Goal: Transaction & Acquisition: Purchase product/service

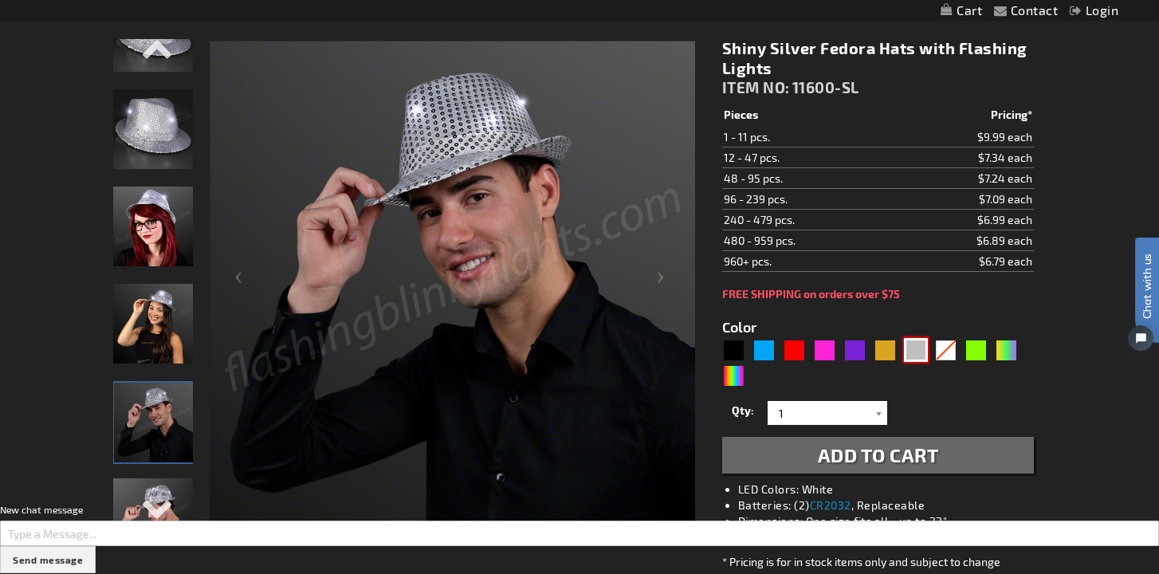
scroll to position [214, 0]
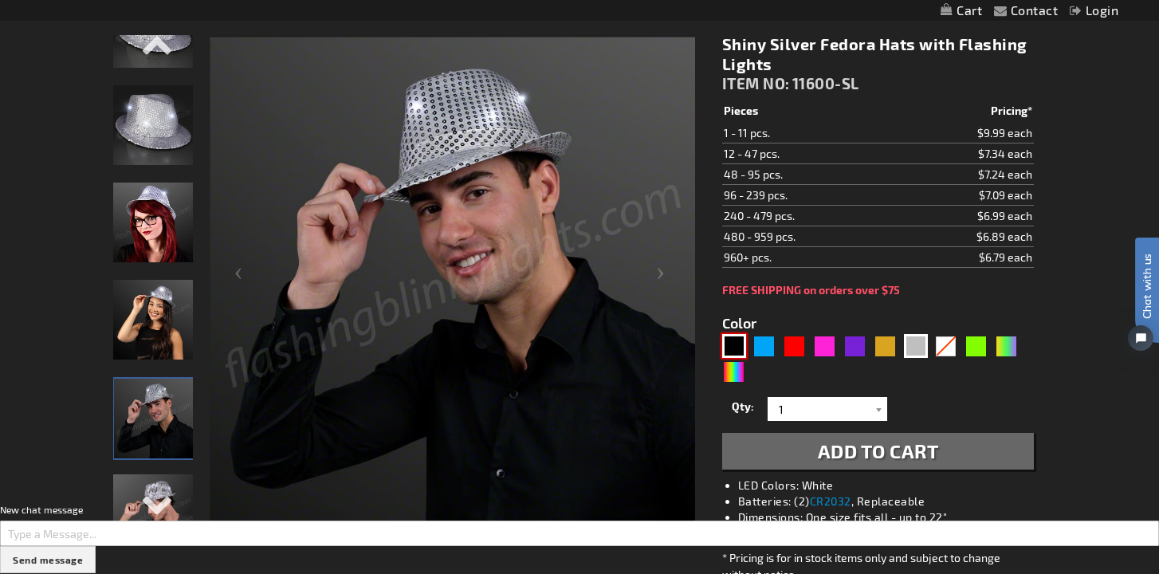
click at [737, 344] on div "Black" at bounding box center [734, 346] width 24 height 24
type input "5631"
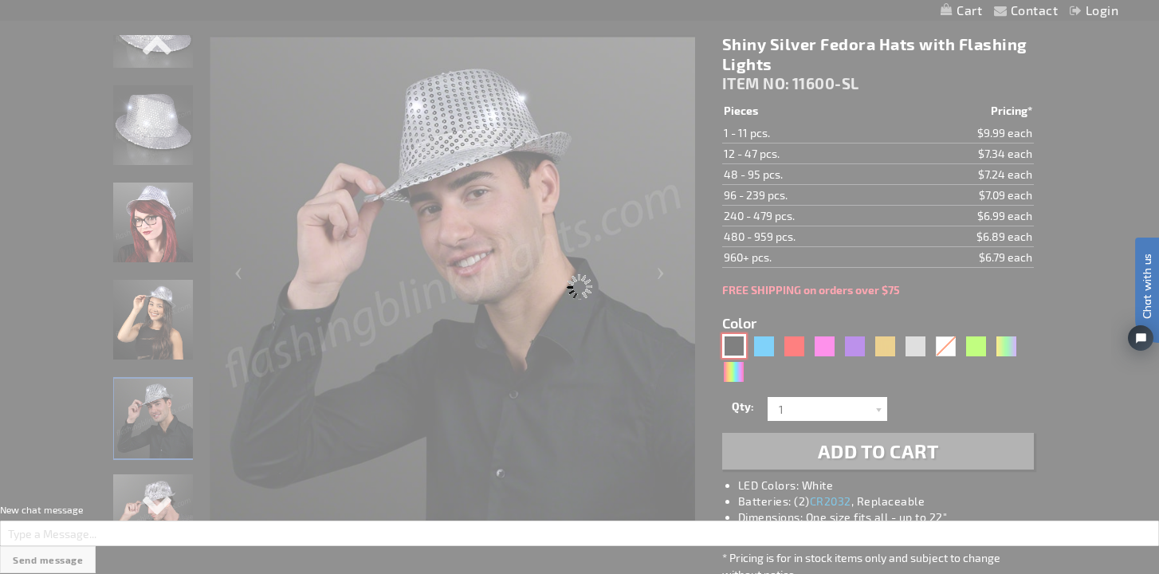
type input "11600-BK"
type input "Customize - Sequin Black Flashing Fedoras - ITEM NO: 11600-BK"
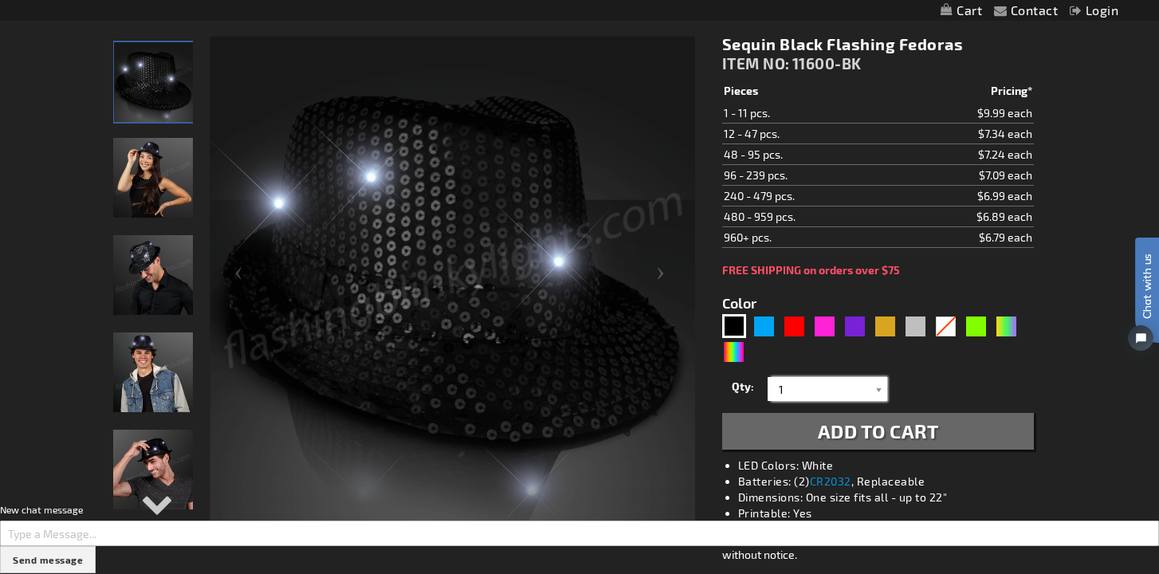
click at [832, 399] on input "1" at bounding box center [830, 389] width 116 height 24
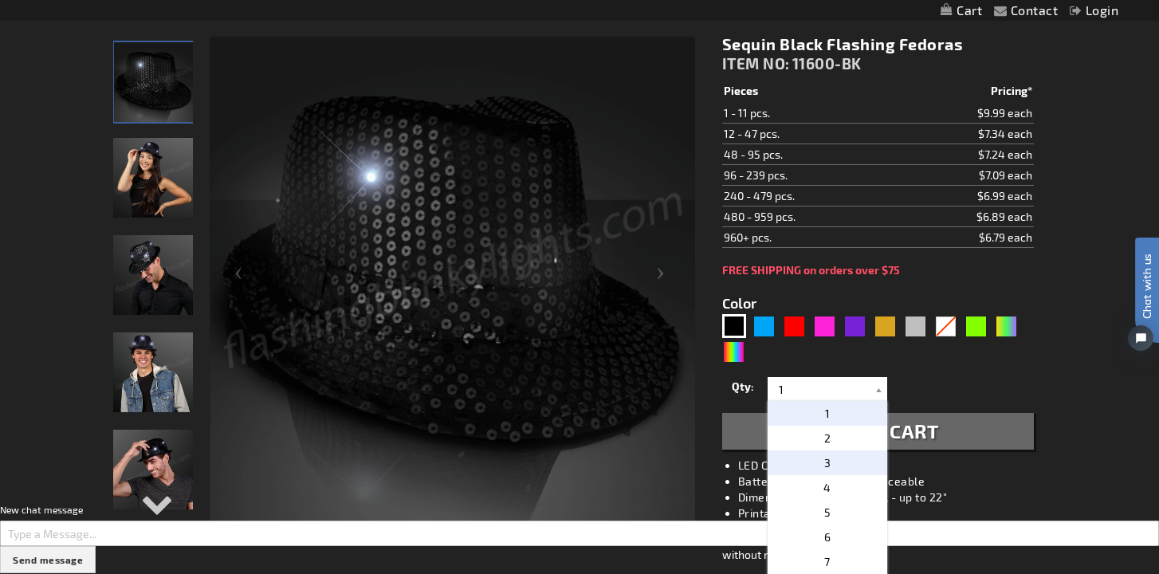
click at [850, 458] on p "3" at bounding box center [828, 462] width 120 height 25
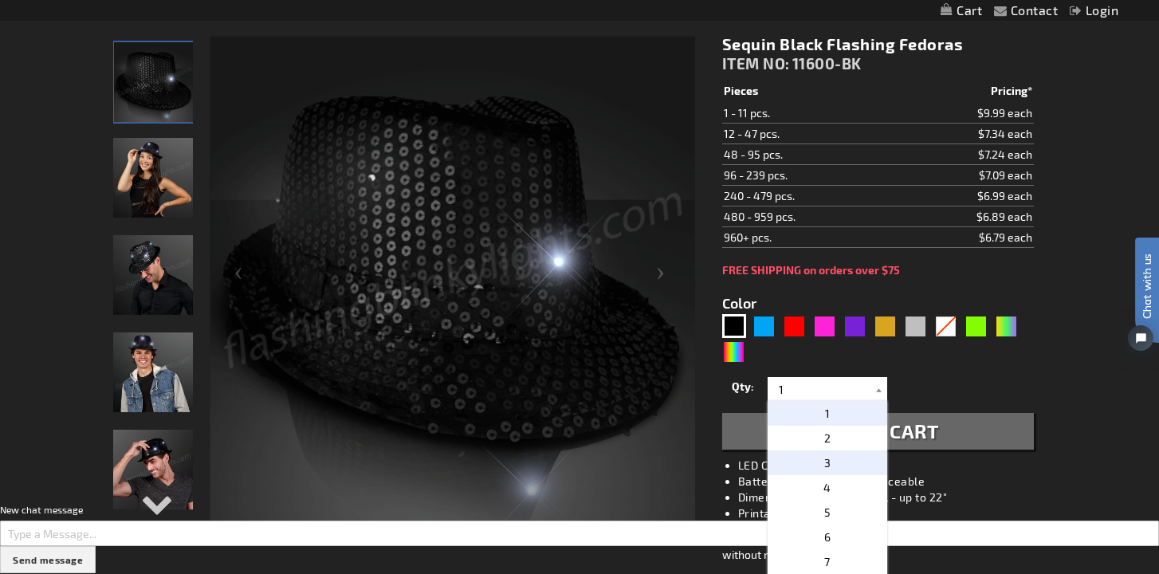
type input "3"
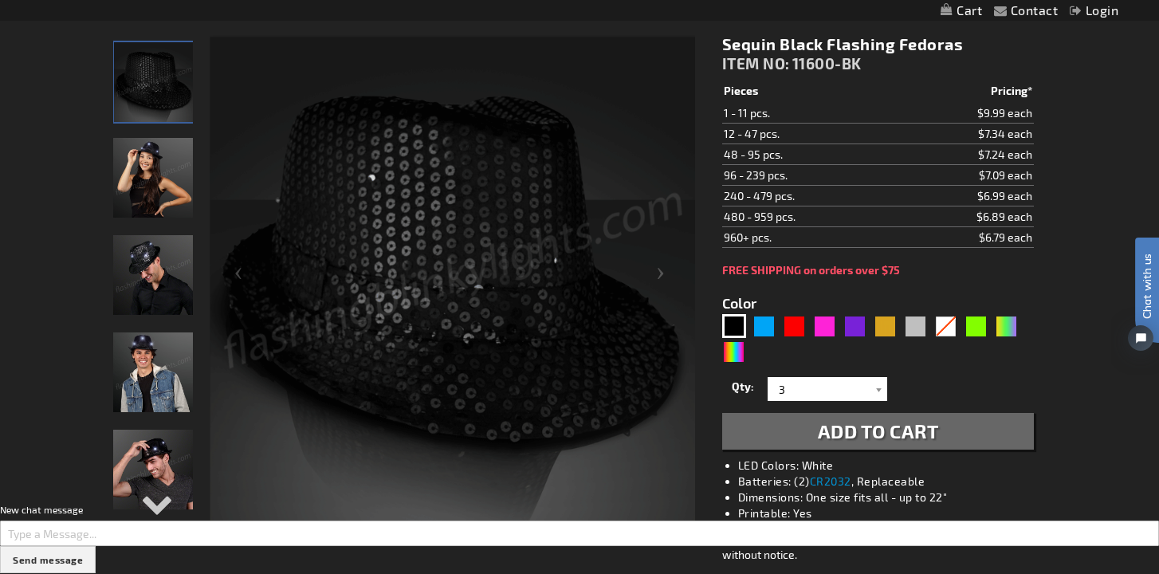
click at [879, 432] on span "Add to Cart" at bounding box center [878, 430] width 121 height 23
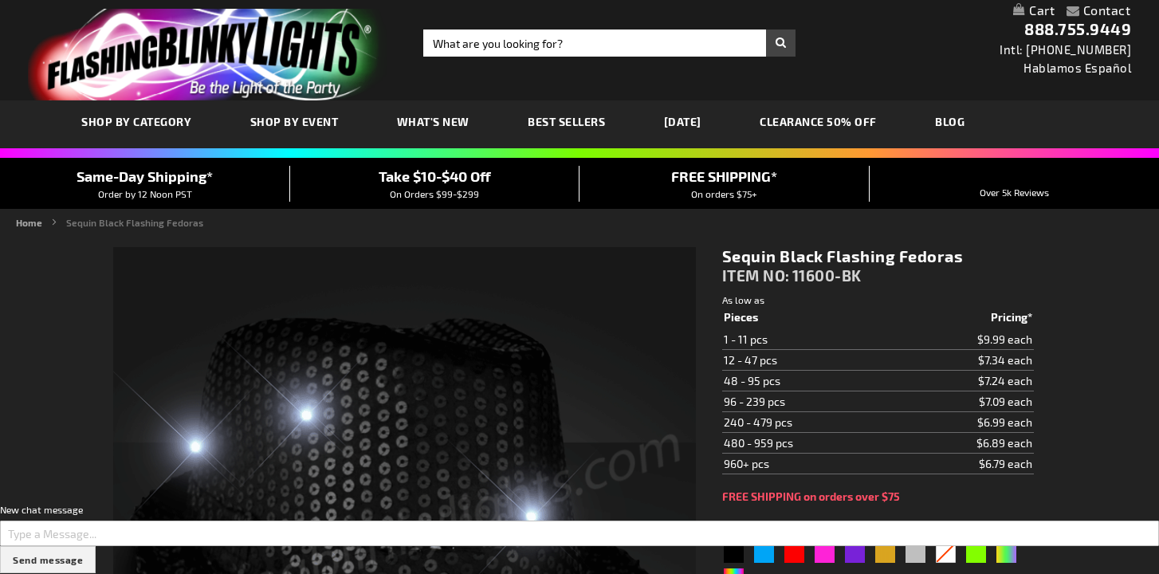
type input "5631"
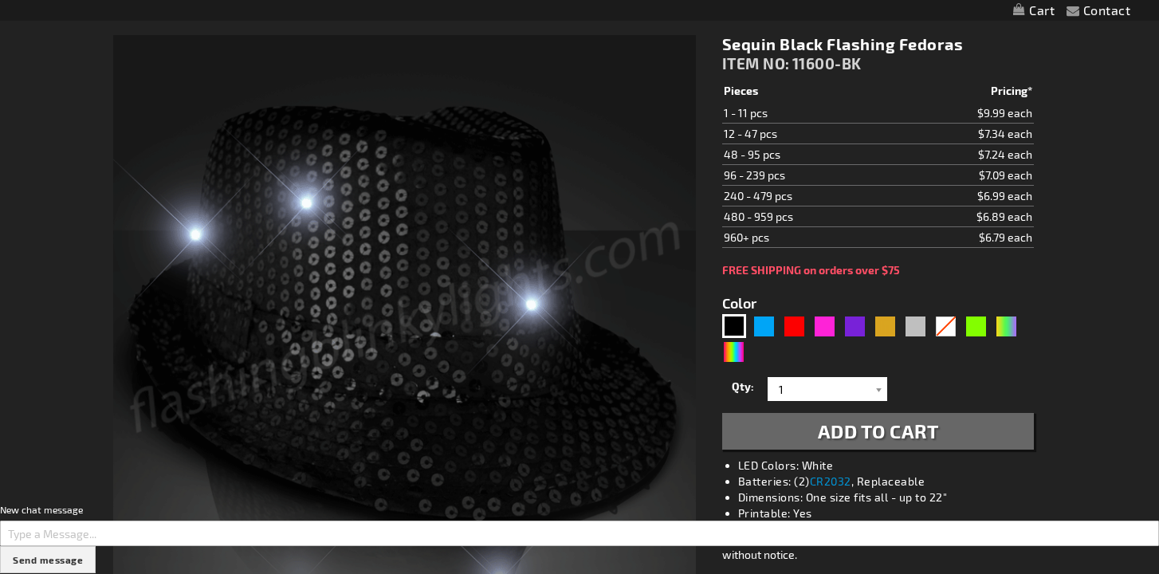
scroll to position [394, 0]
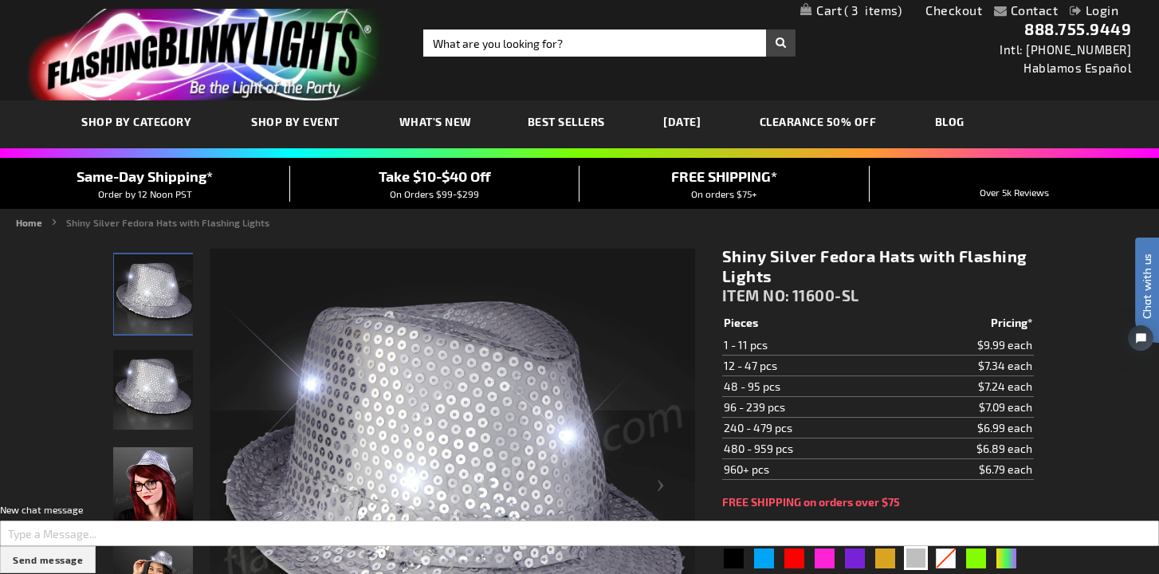
click at [867, 11] on span "3" at bounding box center [872, 10] width 57 height 14
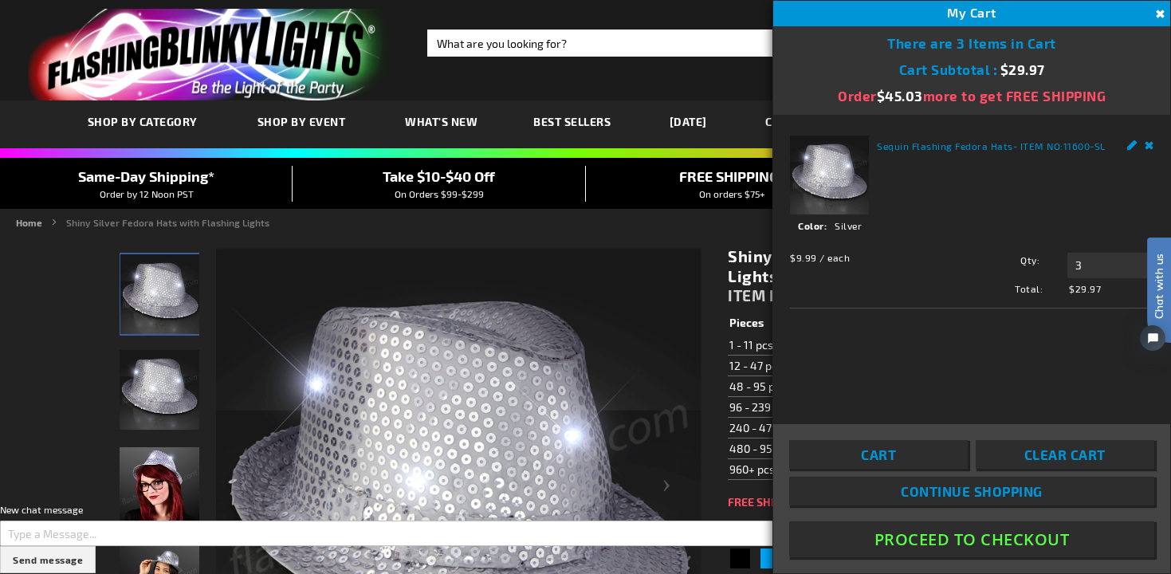
click at [741, 302] on span "ITEM NO:" at bounding box center [762, 295] width 68 height 18
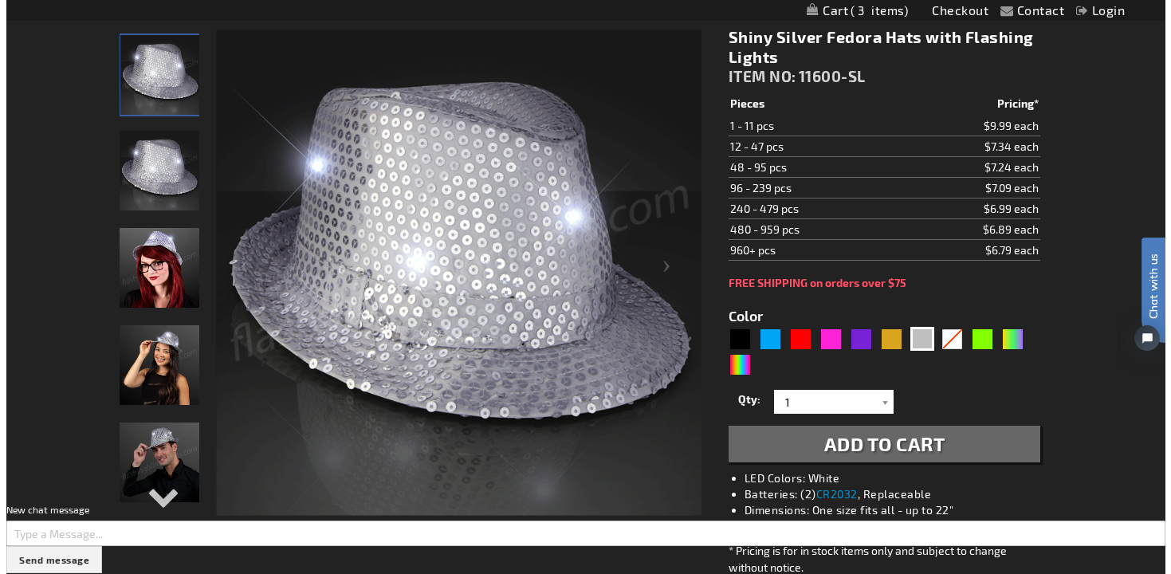
scroll to position [229, 0]
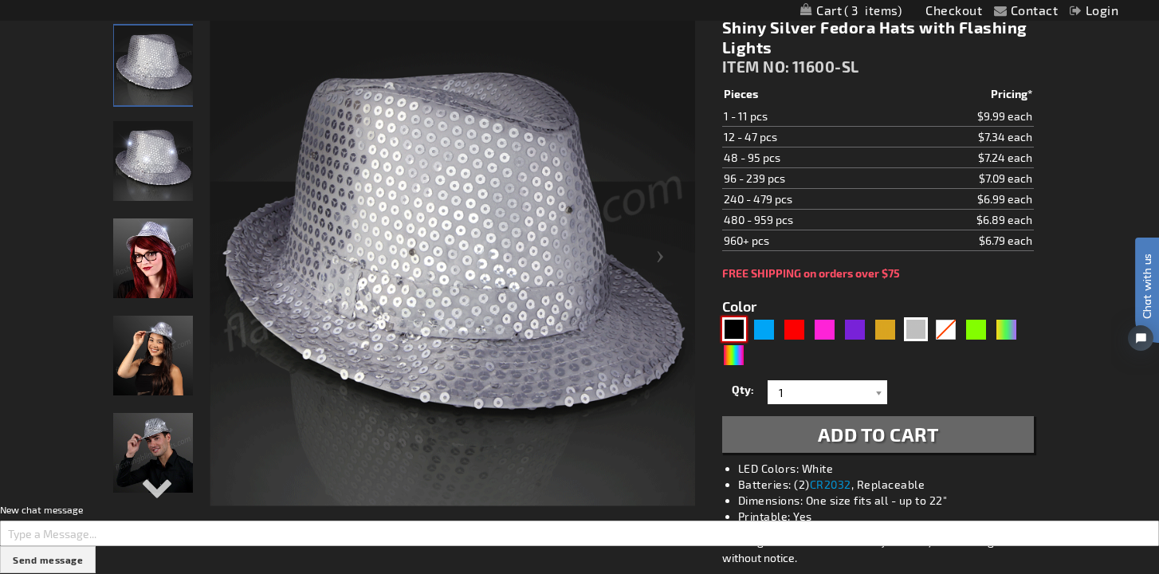
click at [731, 321] on div "Black" at bounding box center [734, 329] width 24 height 24
type input "5631"
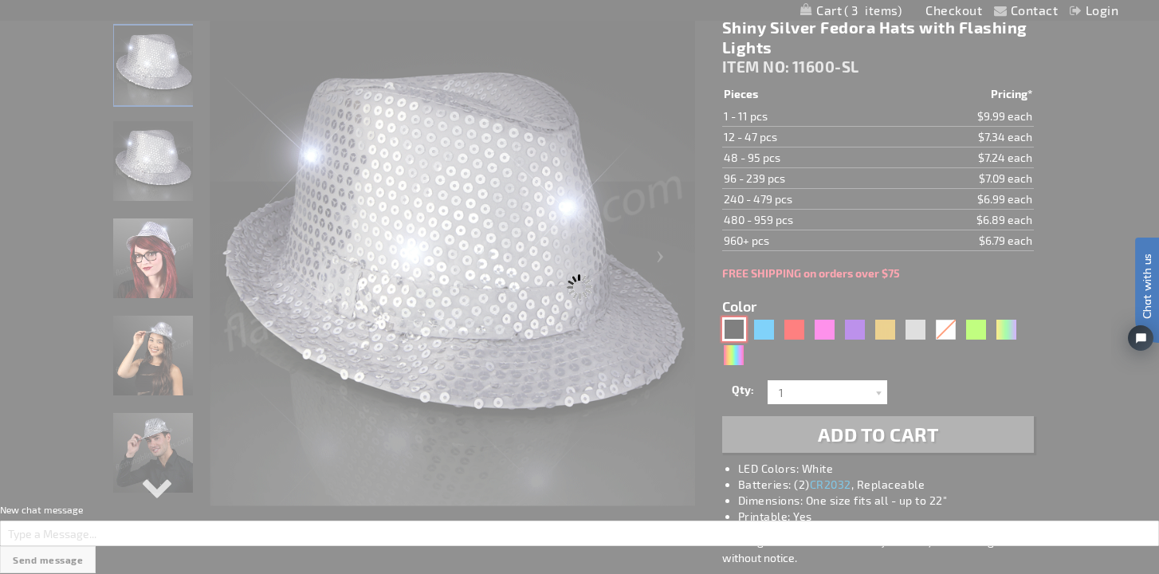
type input "11600-BK"
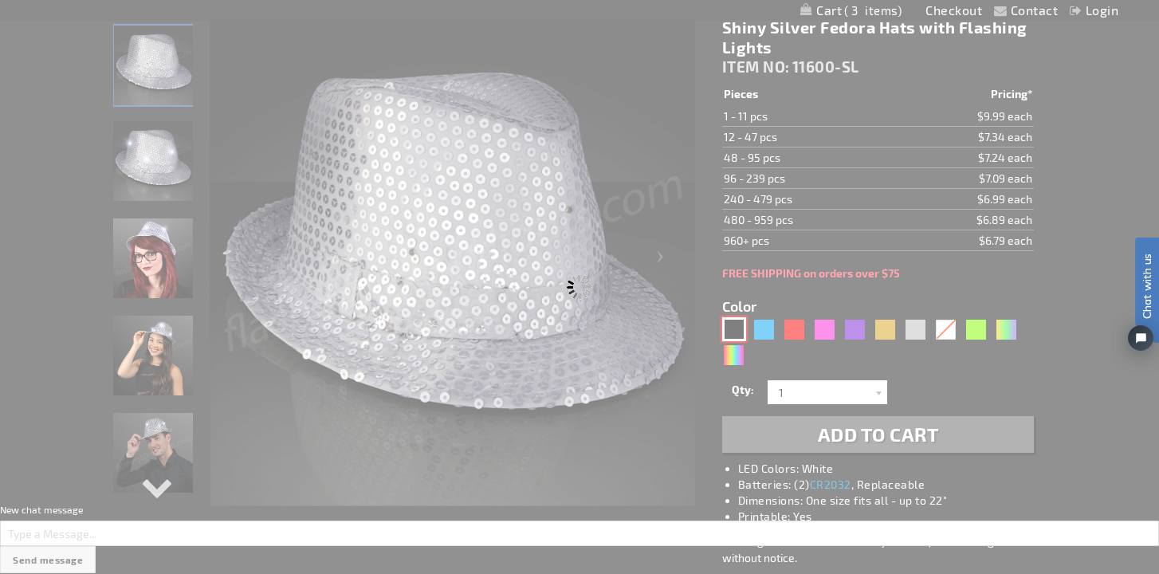
type input "Customize - Sequin Black Flashing Fedoras - ITEM NO: 11600-BK"
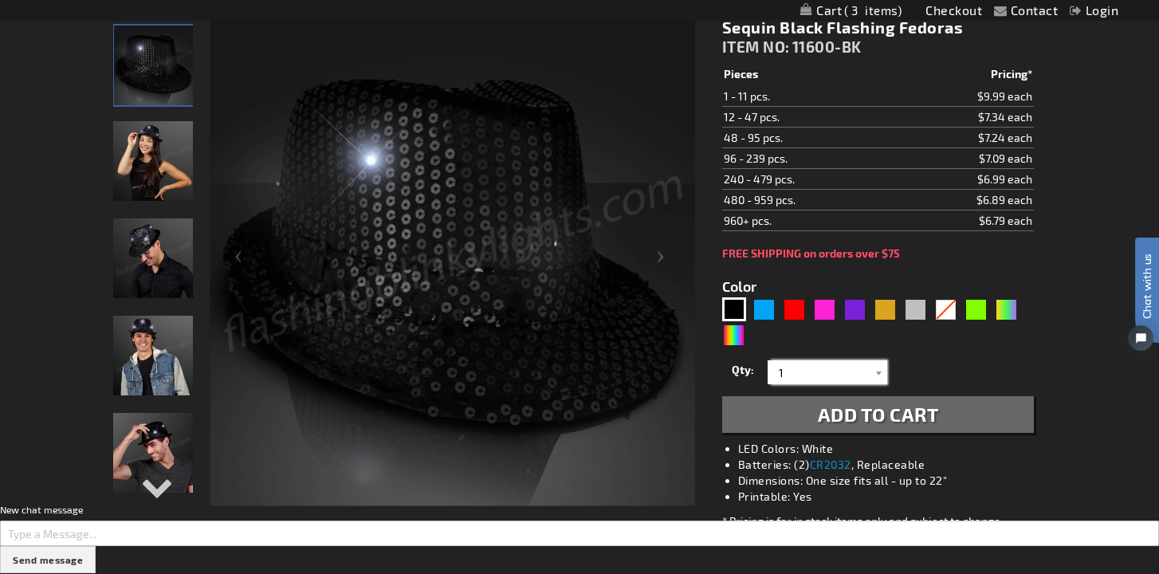
click at [801, 381] on input "1" at bounding box center [830, 372] width 116 height 24
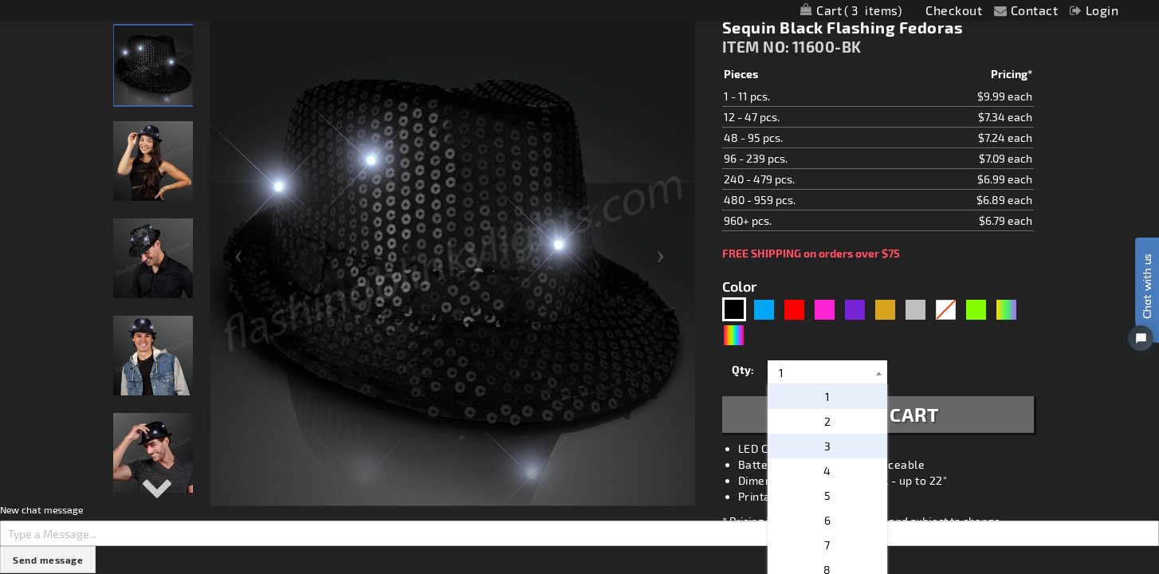
click at [838, 450] on p "3" at bounding box center [828, 446] width 120 height 25
type input "3"
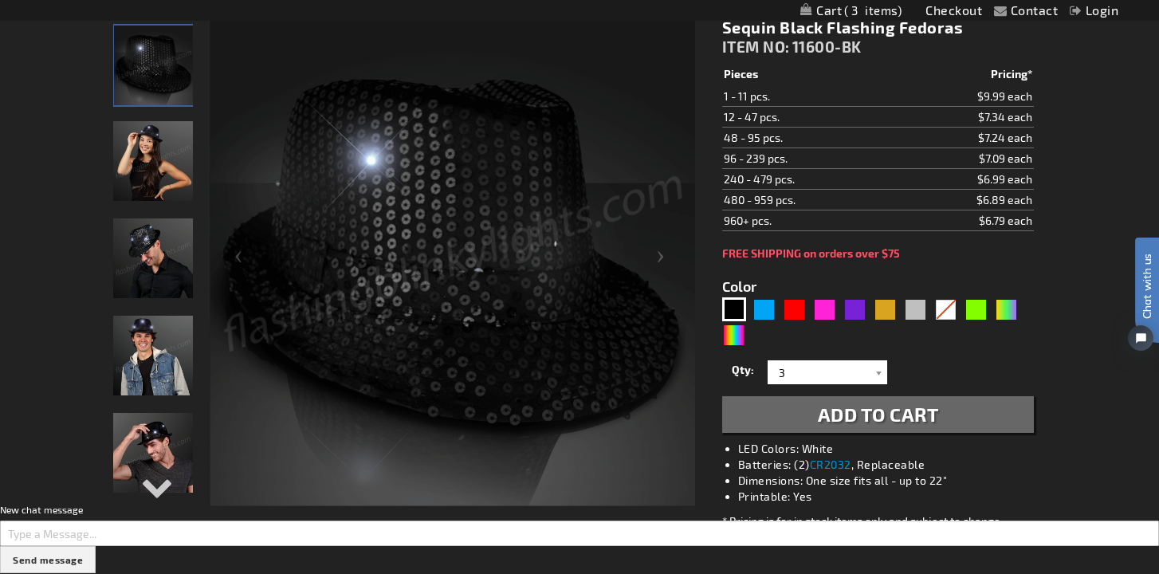
click at [904, 419] on span "Add to Cart" at bounding box center [878, 414] width 121 height 23
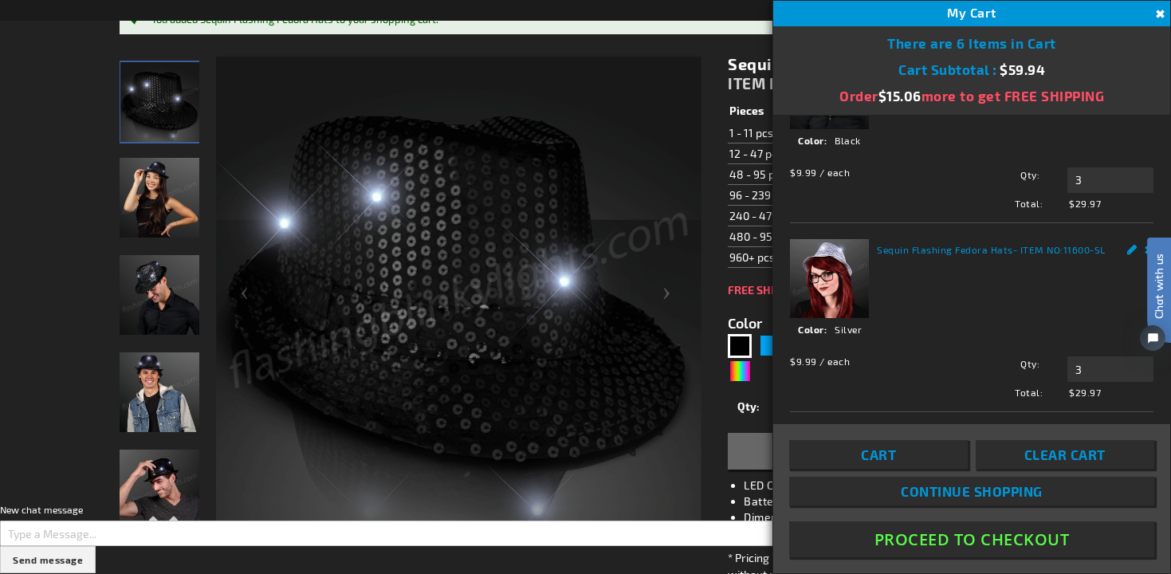
scroll to position [85, 0]
click at [922, 467] on link "Cart" at bounding box center [878, 454] width 179 height 29
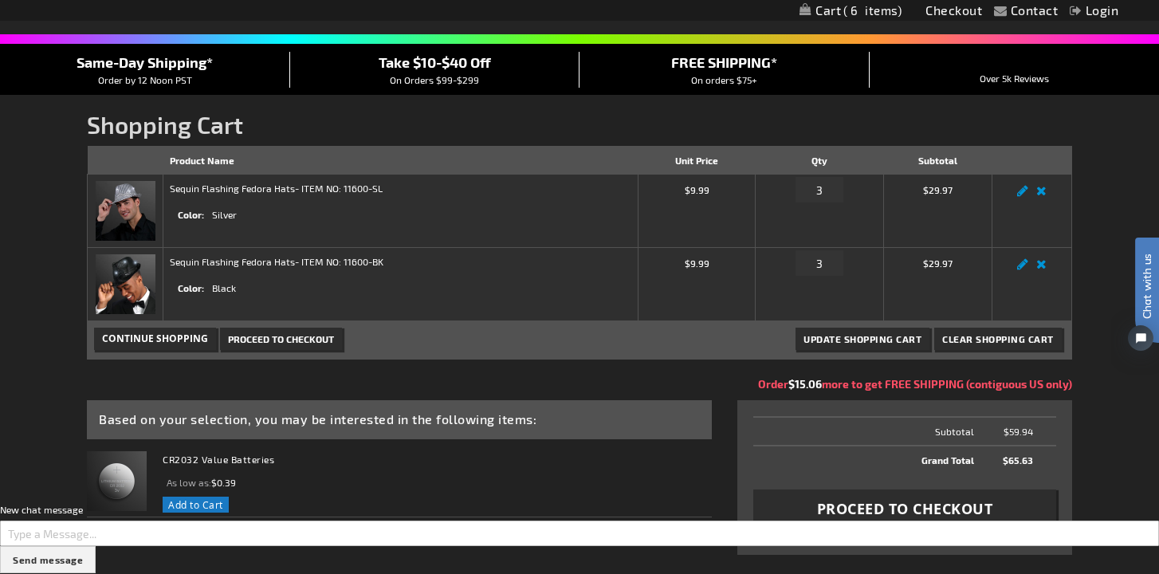
scroll to position [133, 0]
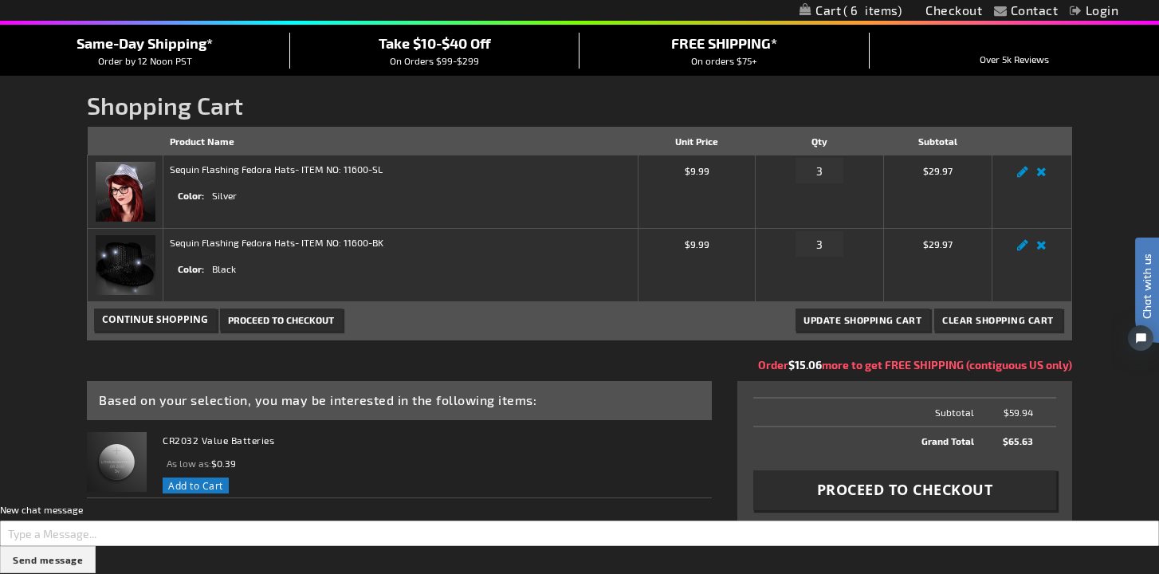
click at [130, 271] on img at bounding box center [126, 265] width 60 height 60
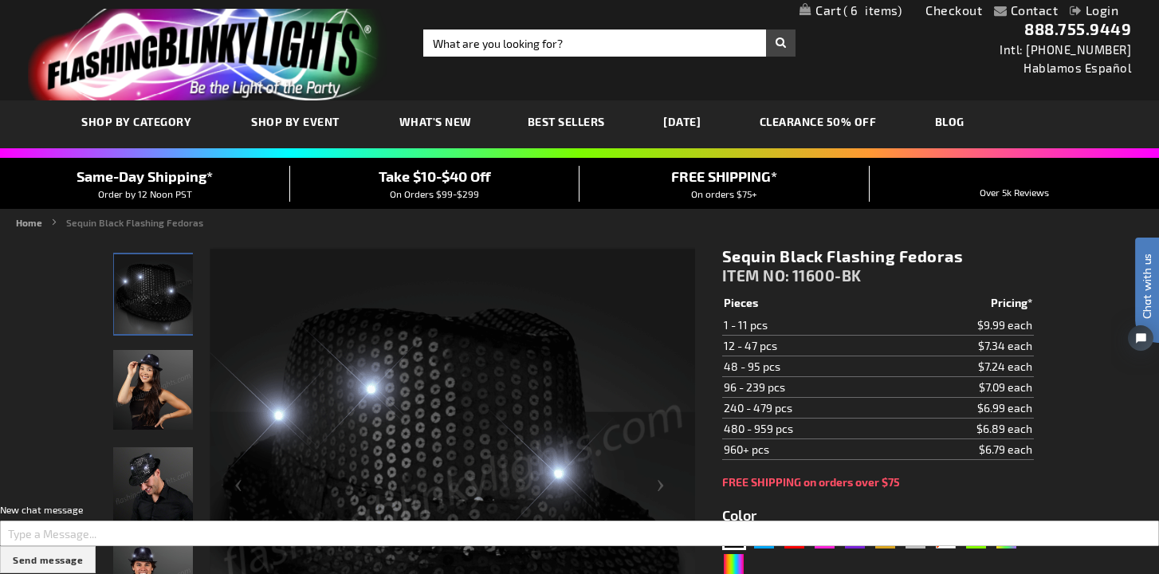
click at [848, 16] on span "6" at bounding box center [872, 10] width 58 height 14
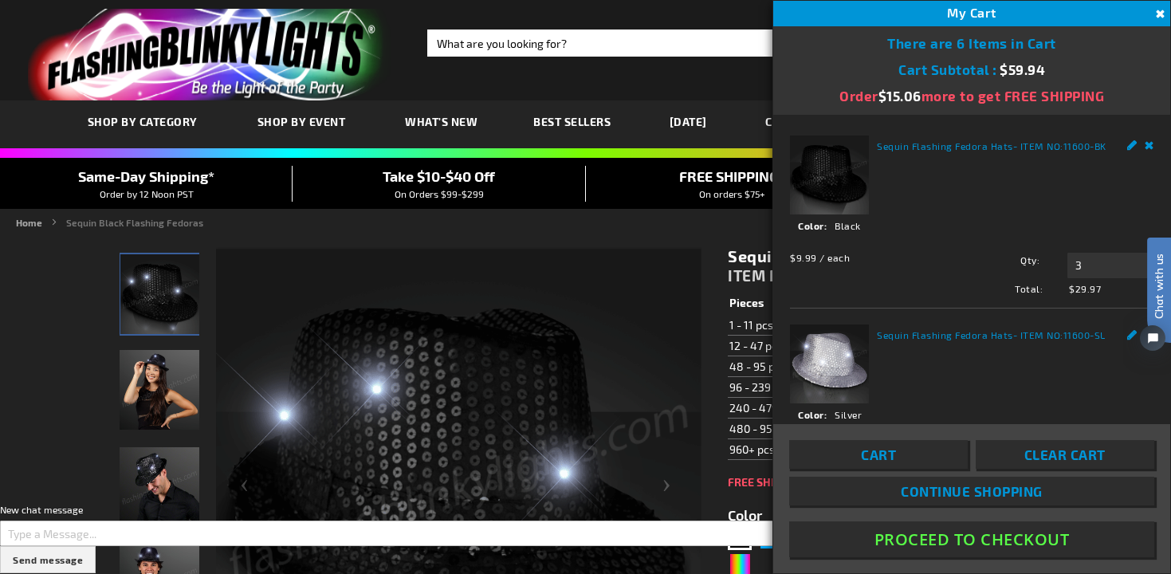
scroll to position [23, 0]
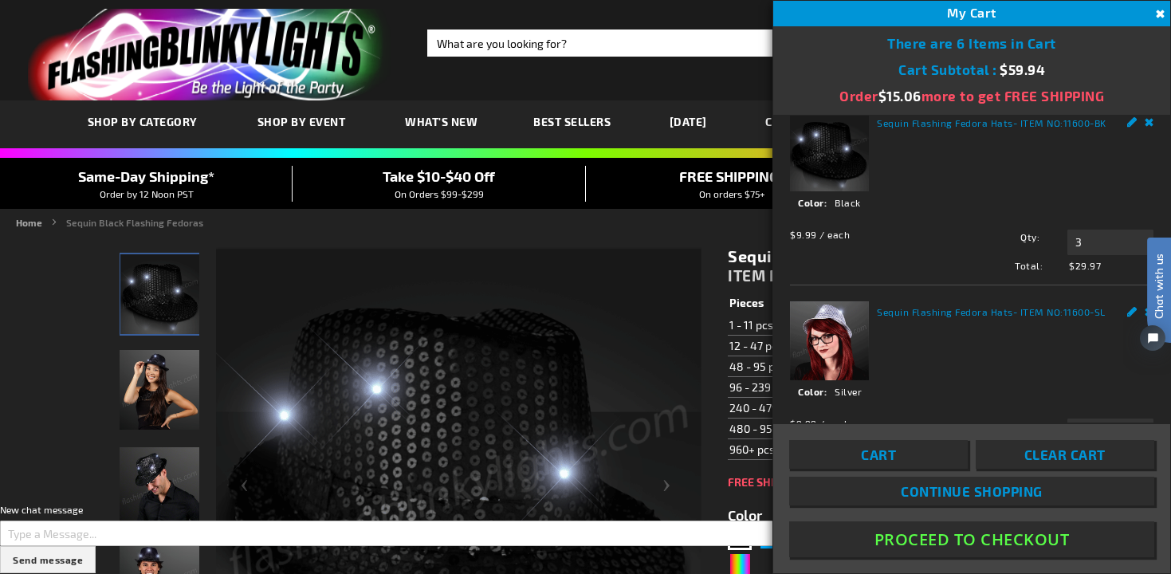
click at [915, 454] on link "Cart" at bounding box center [878, 454] width 179 height 29
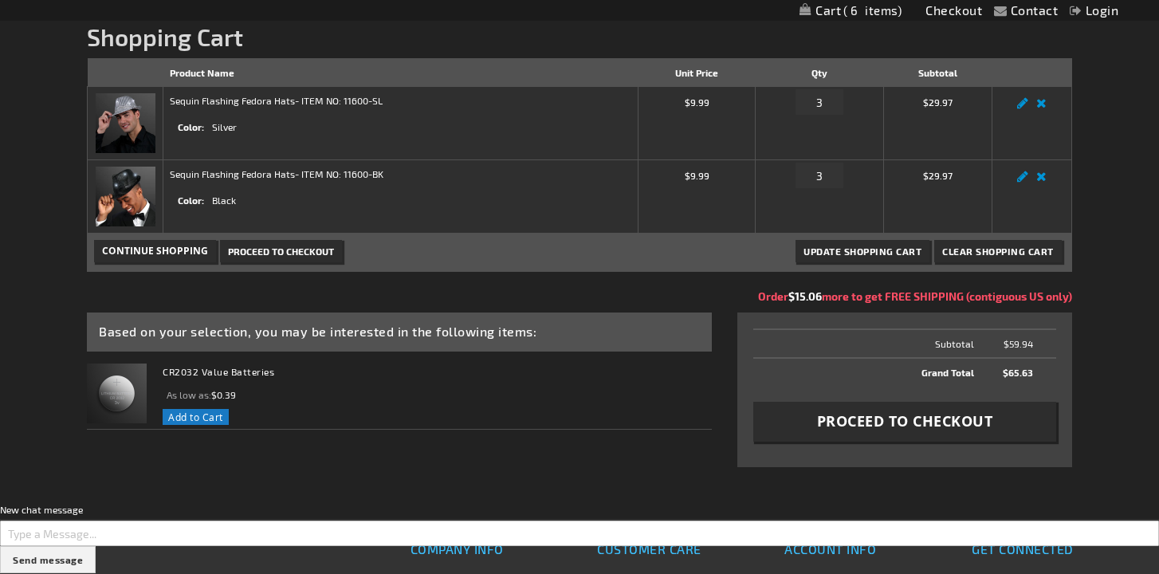
scroll to position [204, 0]
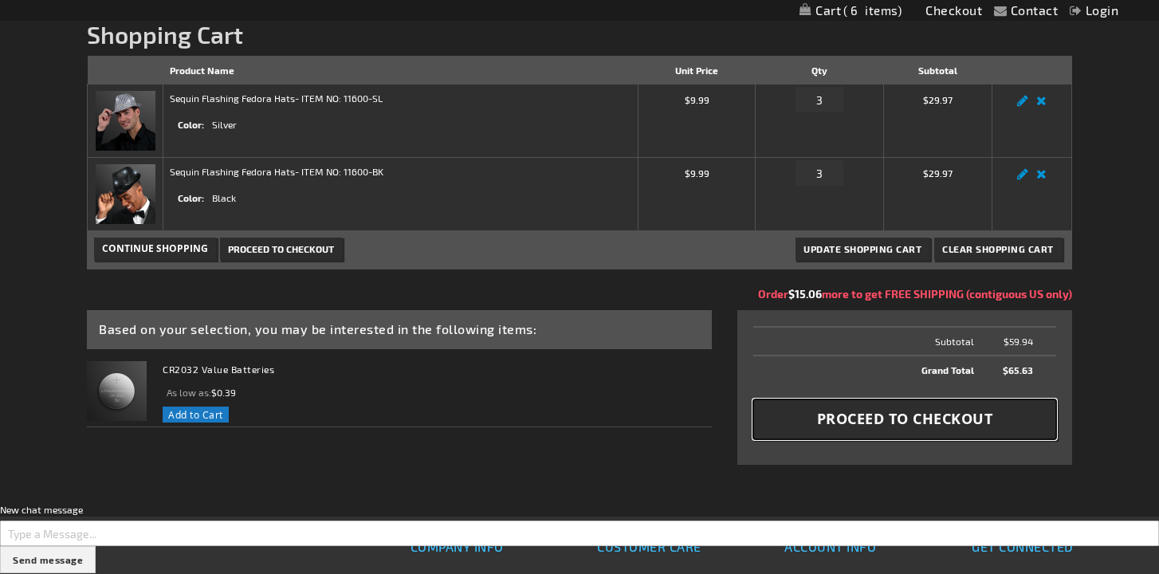
click at [863, 415] on span "Proceed to Checkout" at bounding box center [905, 419] width 176 height 20
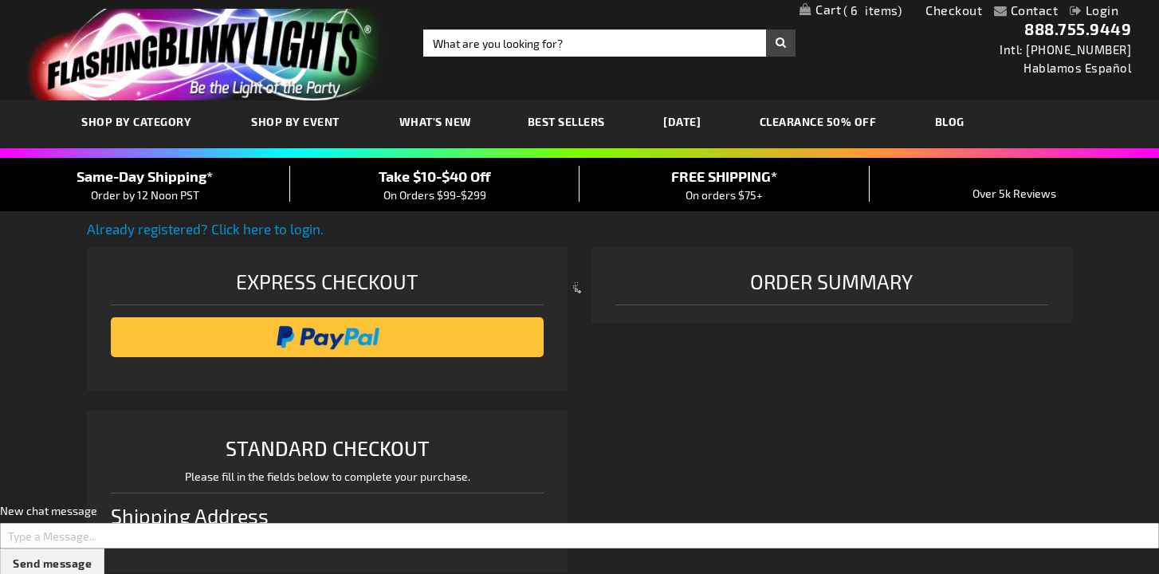
select select "US"
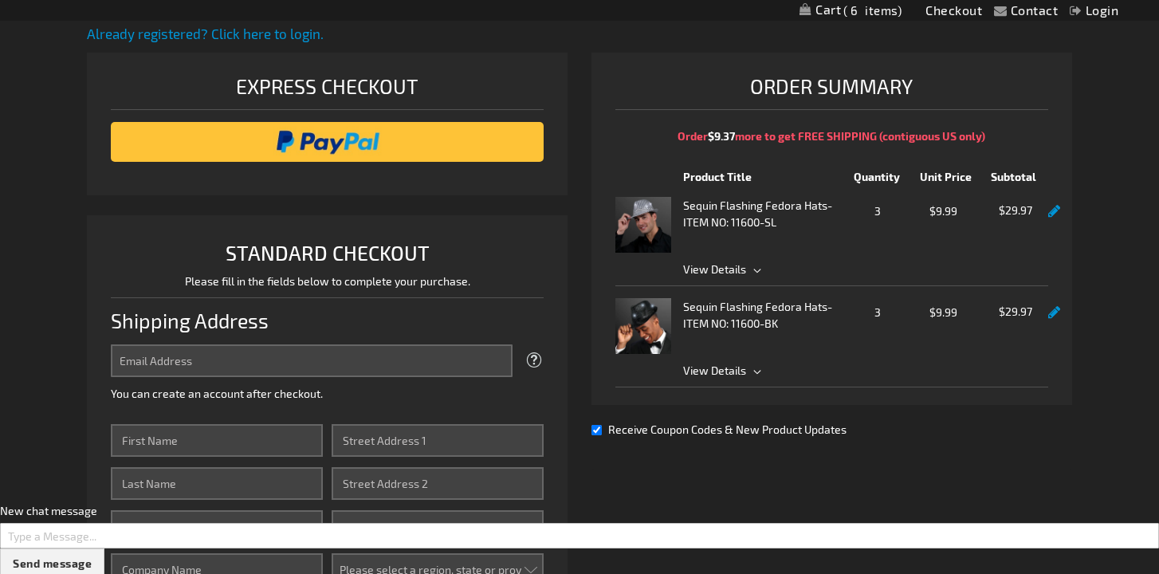
scroll to position [273, 0]
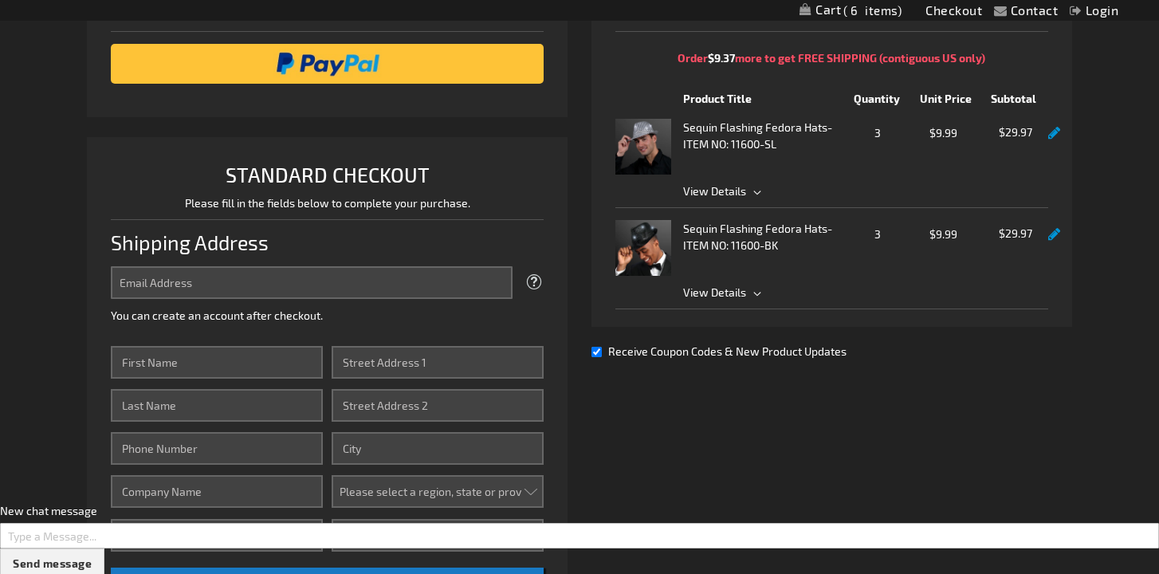
click at [599, 356] on input "Receive Coupon Codes & New Product Updates" at bounding box center [597, 352] width 10 height 10
checkbox input "false"
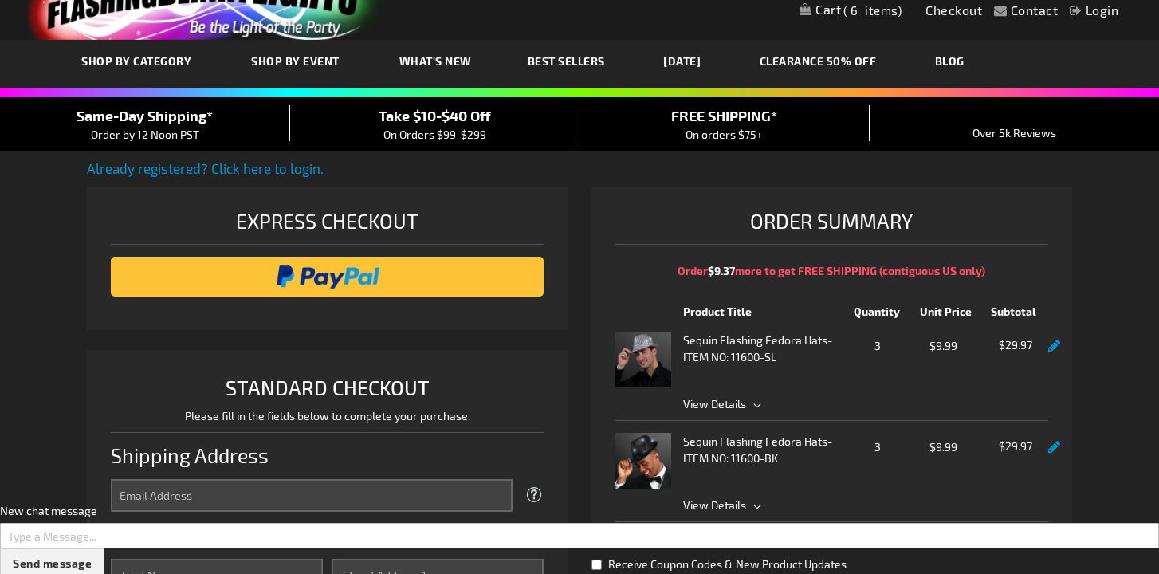
scroll to position [151, 0]
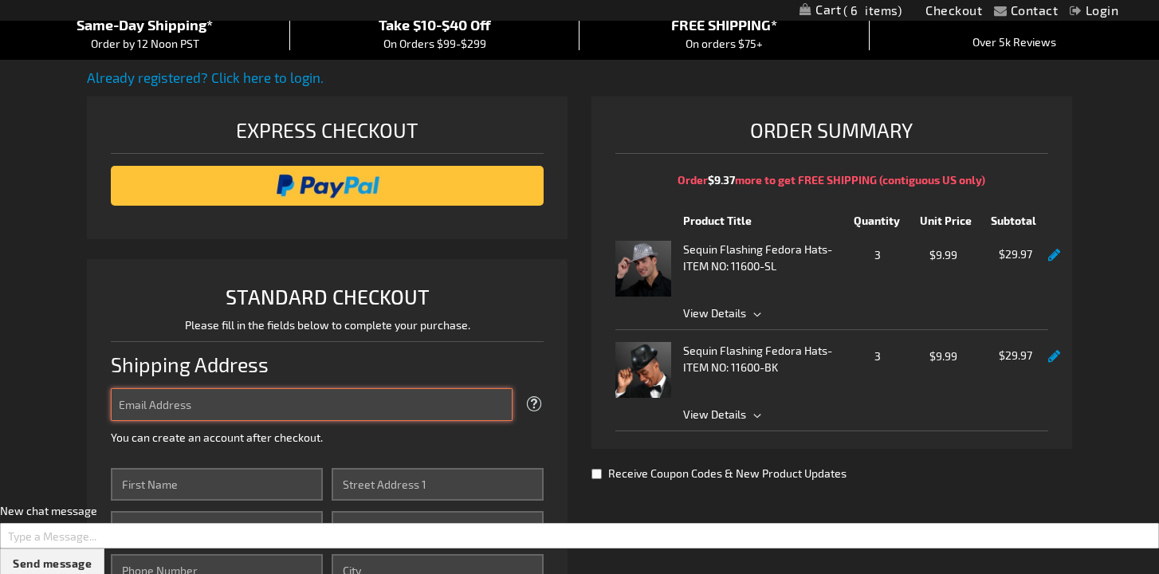
click at [351, 394] on input "Email Address" at bounding box center [312, 404] width 402 height 33
type input "[EMAIL_ADDRESS][DOMAIN_NAME]"
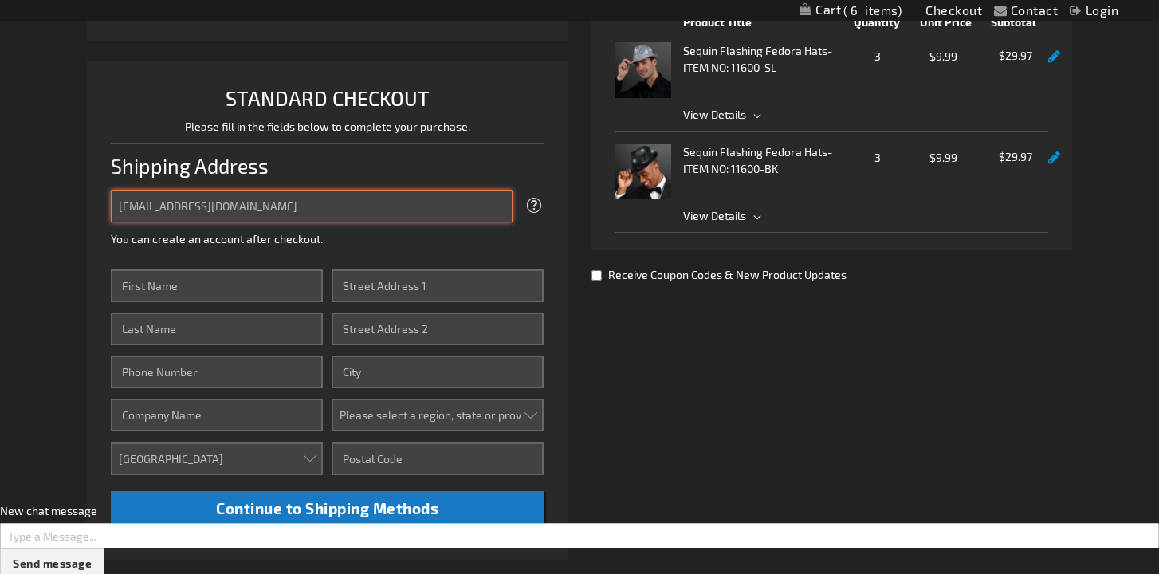
scroll to position [360, 0]
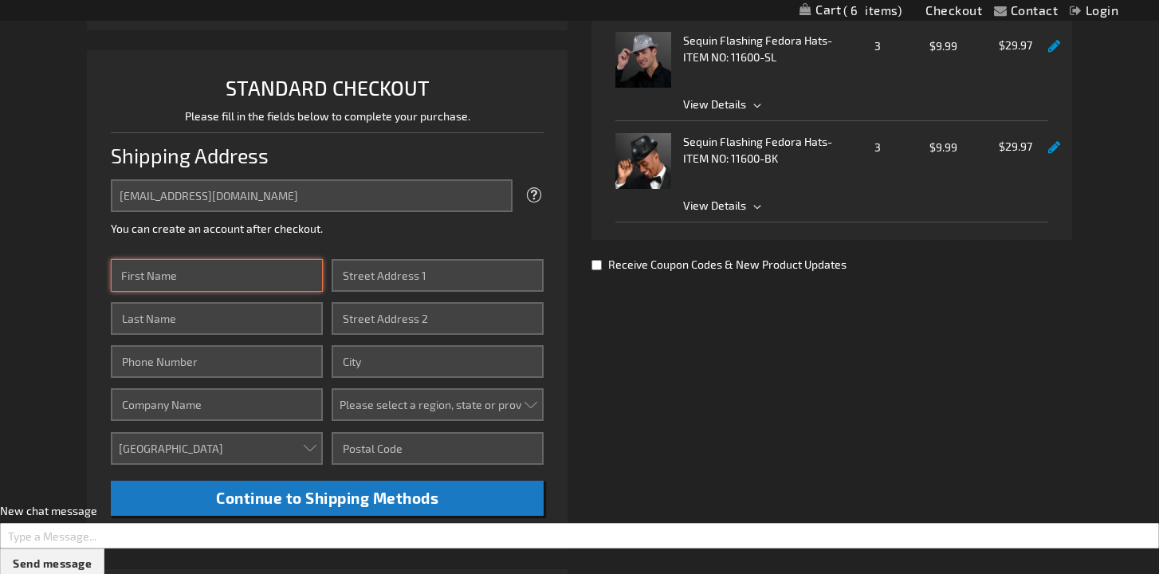
click at [224, 271] on input "First Name" at bounding box center [217, 275] width 212 height 33
type input "Lara"
type input "Henriquez"
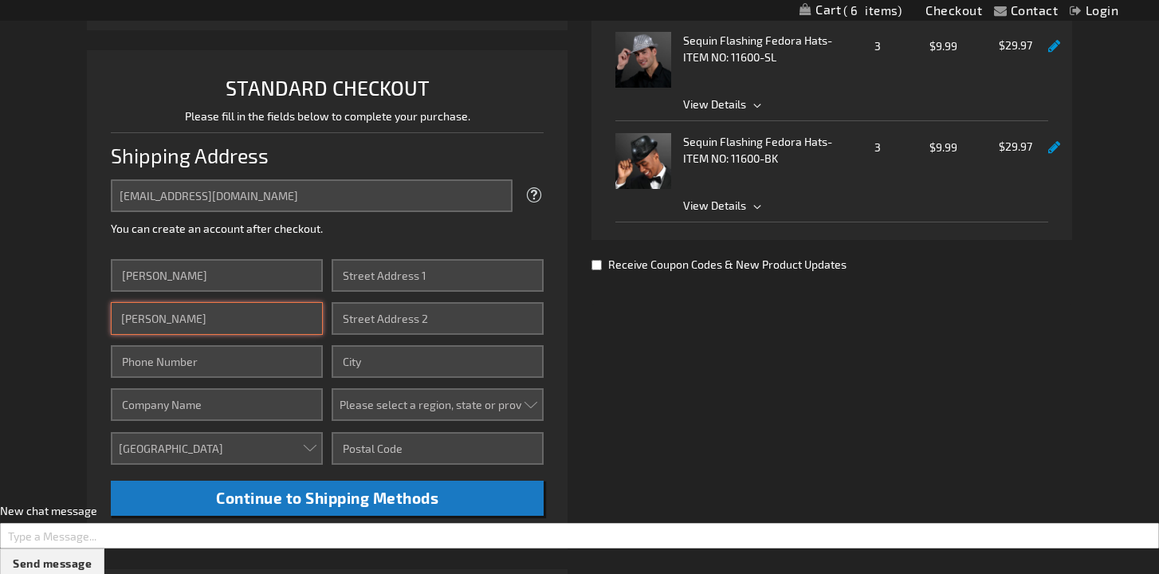
type input "3059332620"
type input "21055 NE 37th Ave."
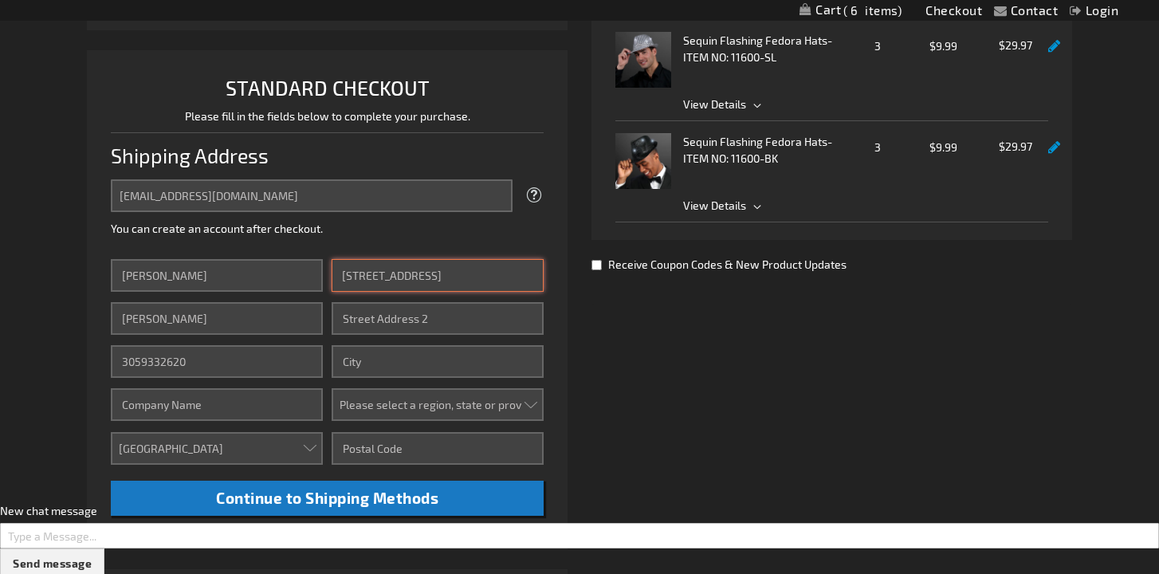
type input "Apt. 908"
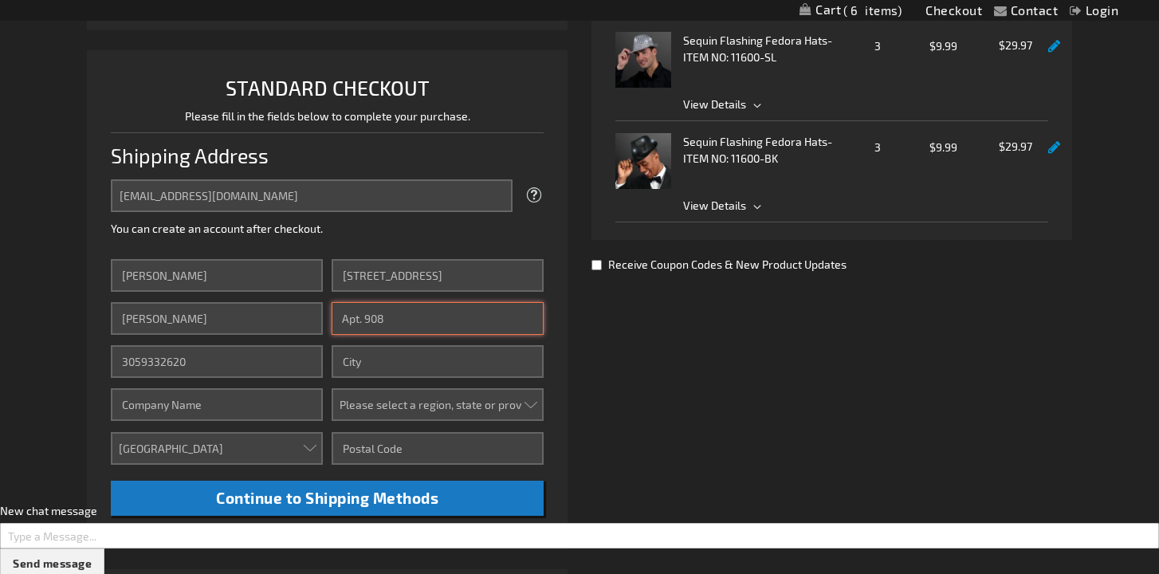
type input "Aventura"
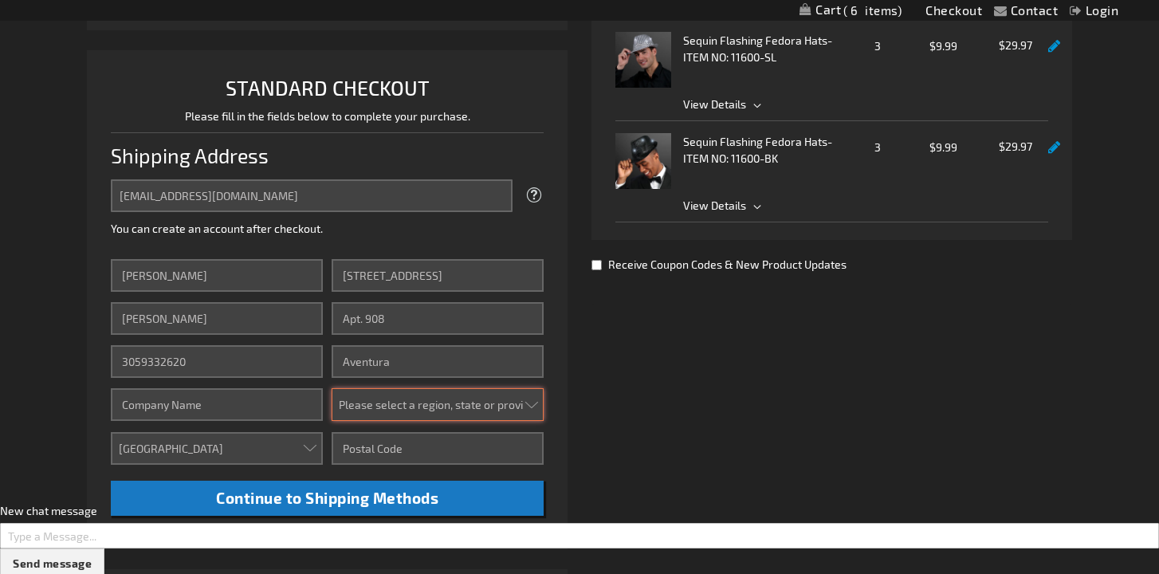
select select "18"
type input "33180"
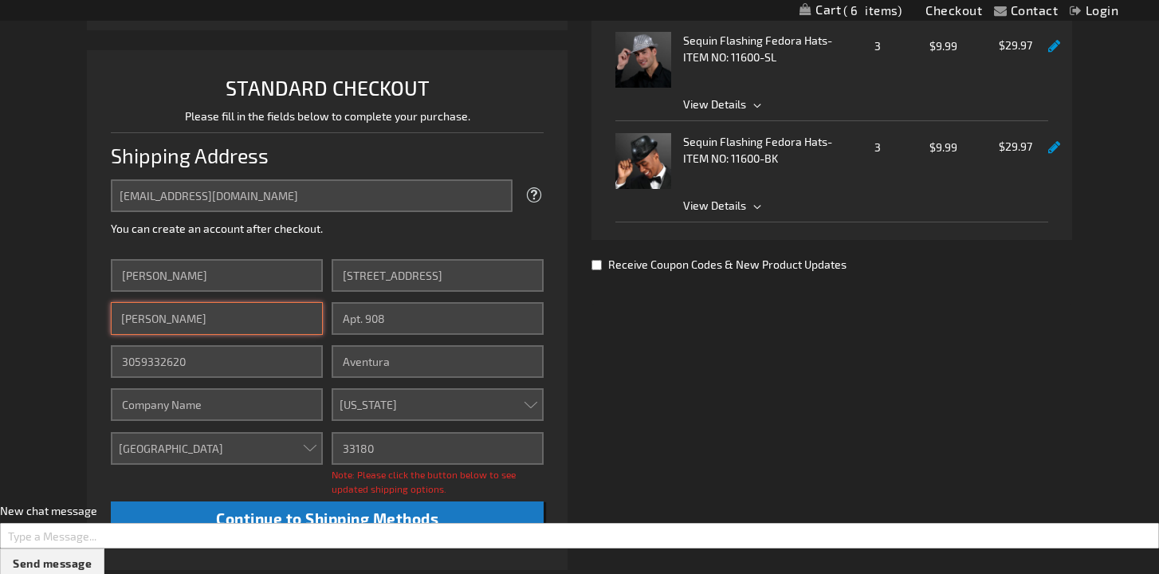
click at [265, 321] on input "Henriquez" at bounding box center [217, 318] width 212 height 33
type input "Henriquez Pineda"
click at [670, 364] on div "Already registered? Click here to login. Shipping Review & Payments Estimated T…" at bounding box center [579, 309] width 985 height 900
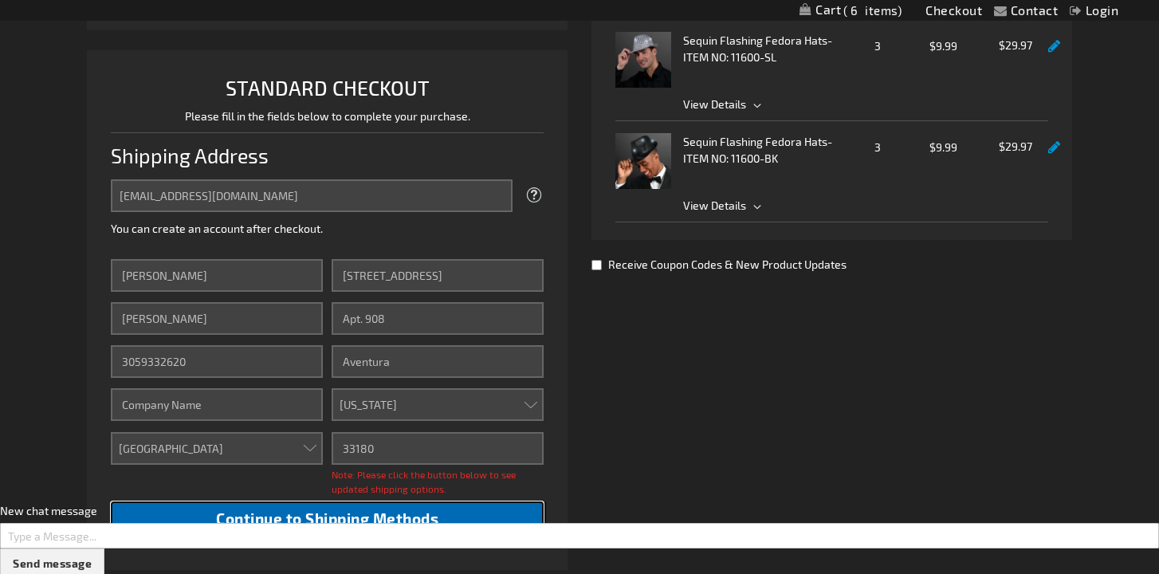
click at [386, 525] on span "Continue to Shipping Methods" at bounding box center [327, 518] width 222 height 18
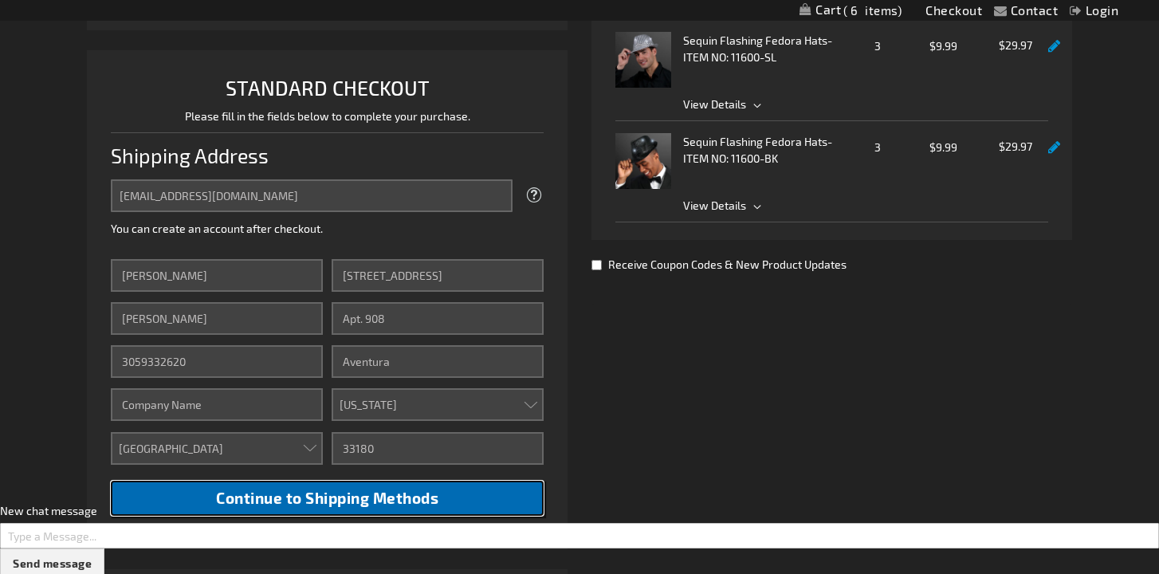
click at [387, 503] on span "Continue to Shipping Methods" at bounding box center [327, 498] width 222 height 18
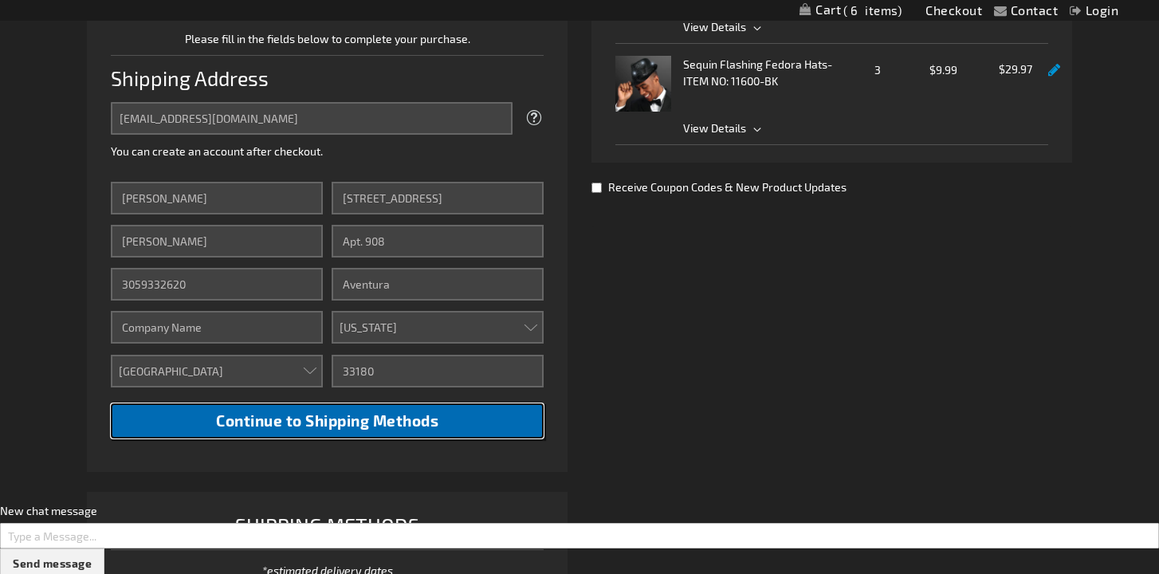
scroll to position [740, 0]
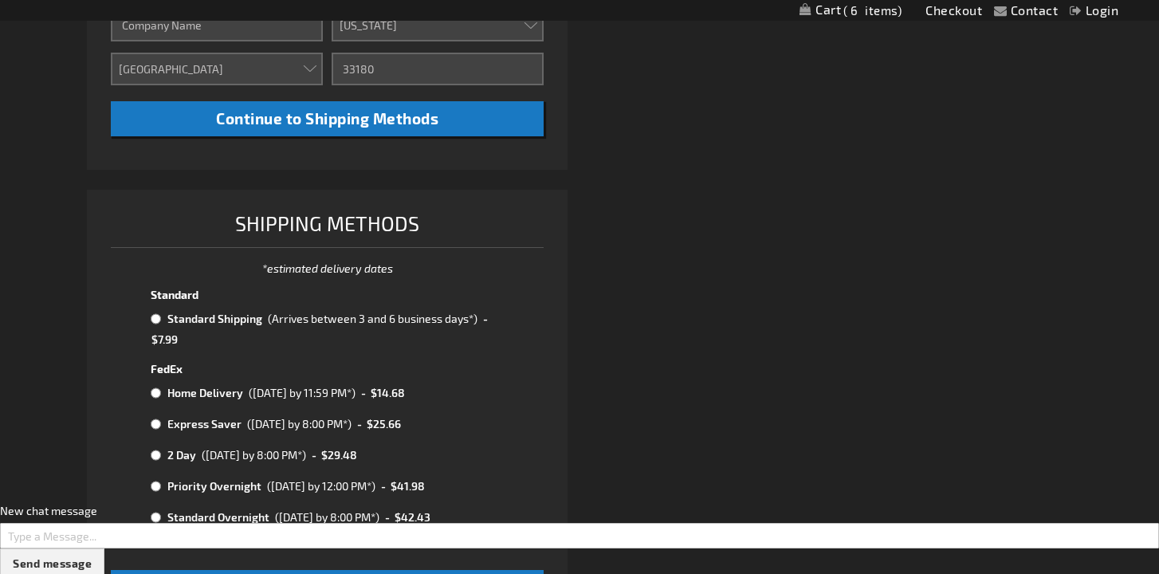
click at [206, 317] on td "Standard Shipping" at bounding box center [213, 319] width 100 height 21
radio input "true"
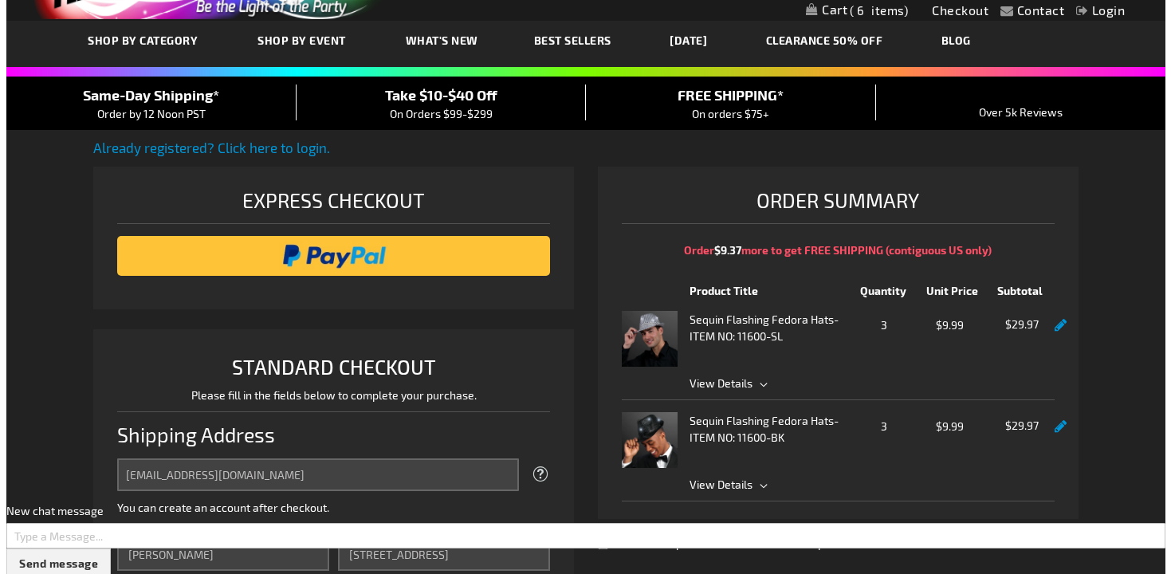
scroll to position [0, 0]
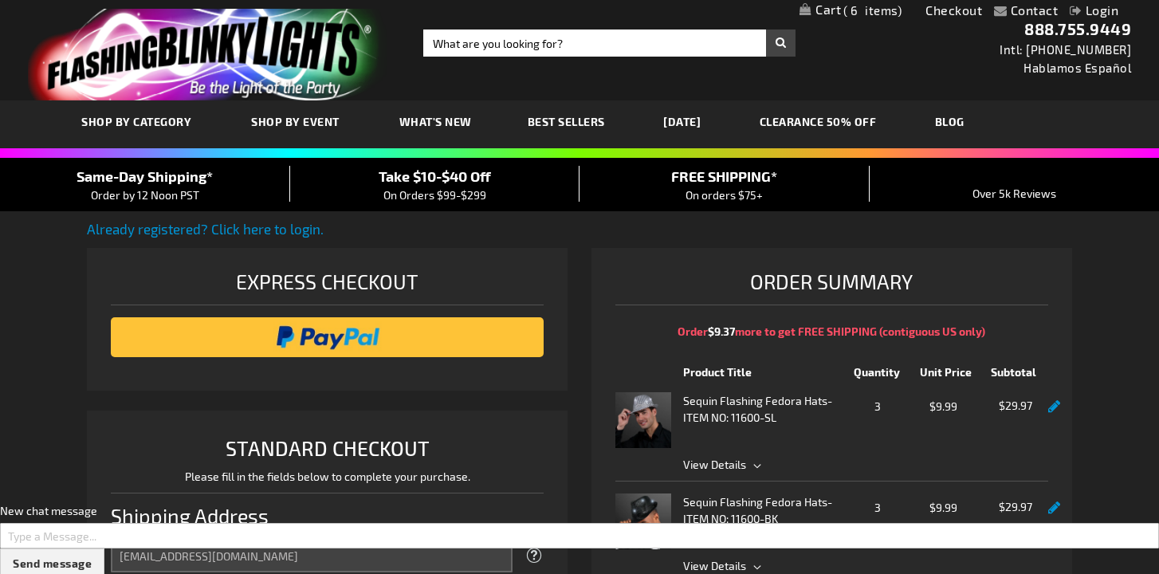
click at [822, 14] on link "My Cart 6 6 items" at bounding box center [851, 11] width 102 height 17
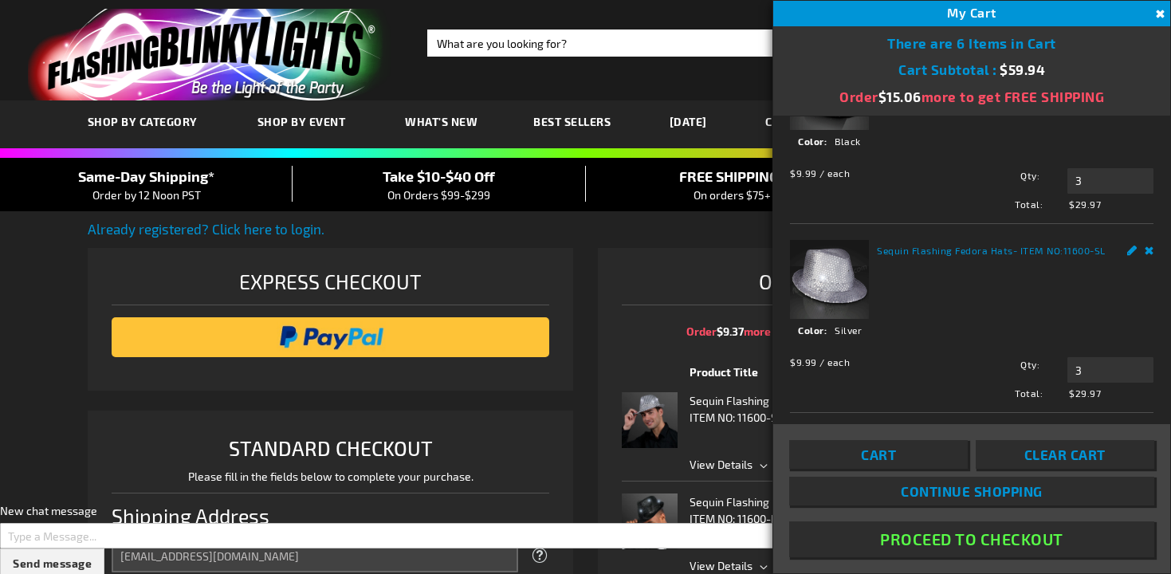
scroll to position [85, 0]
click at [909, 454] on link "Cart" at bounding box center [878, 454] width 179 height 29
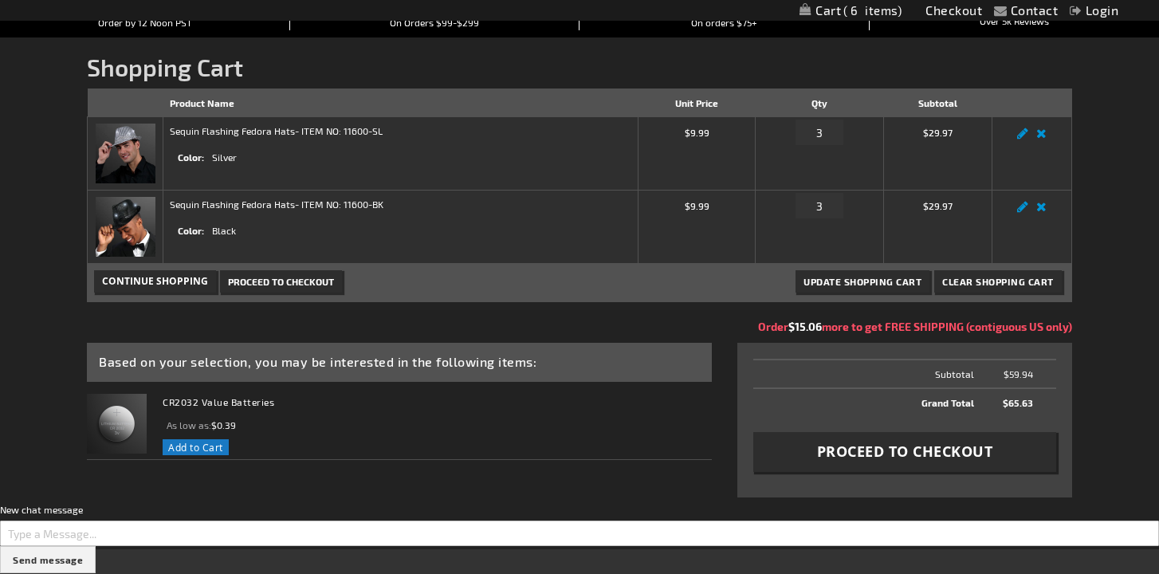
scroll to position [171, 0]
click at [869, 454] on span "Proceed to Checkout" at bounding box center [905, 452] width 176 height 20
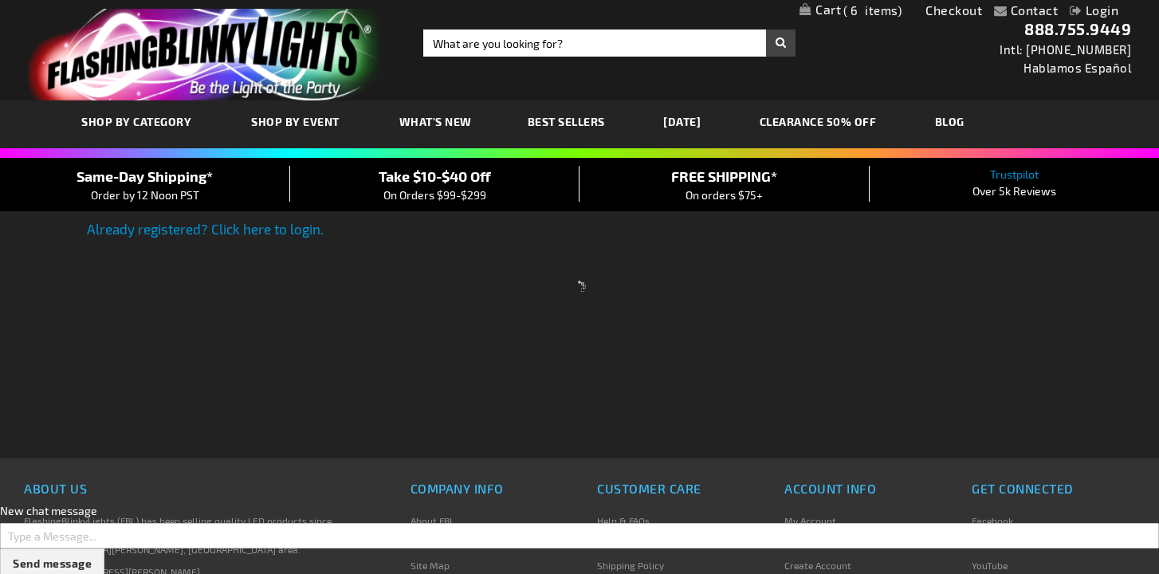
select select "US"
select select "18"
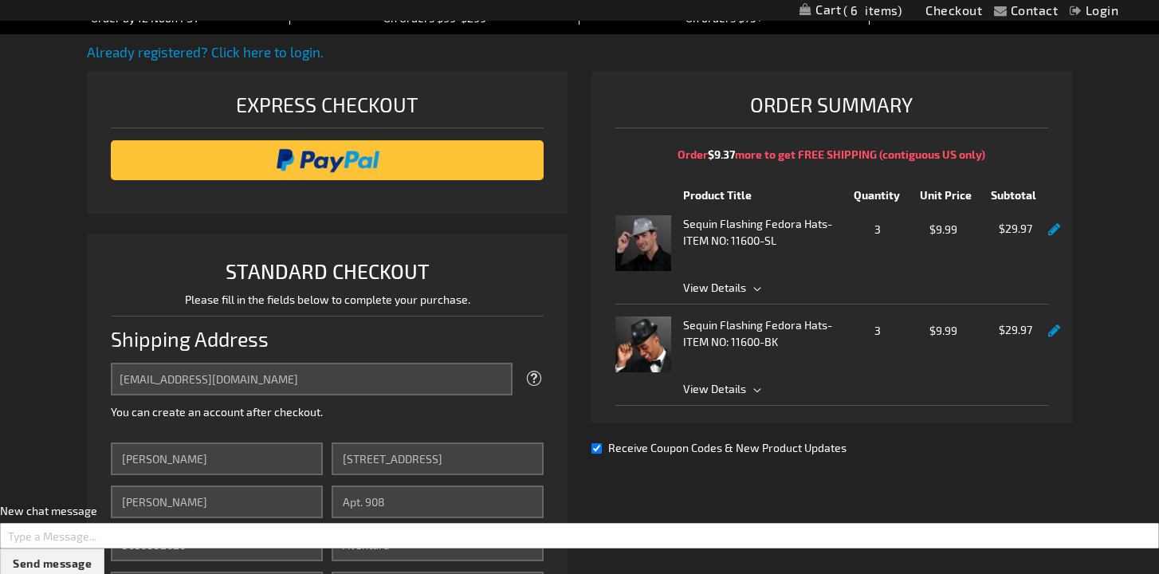
scroll to position [303, 0]
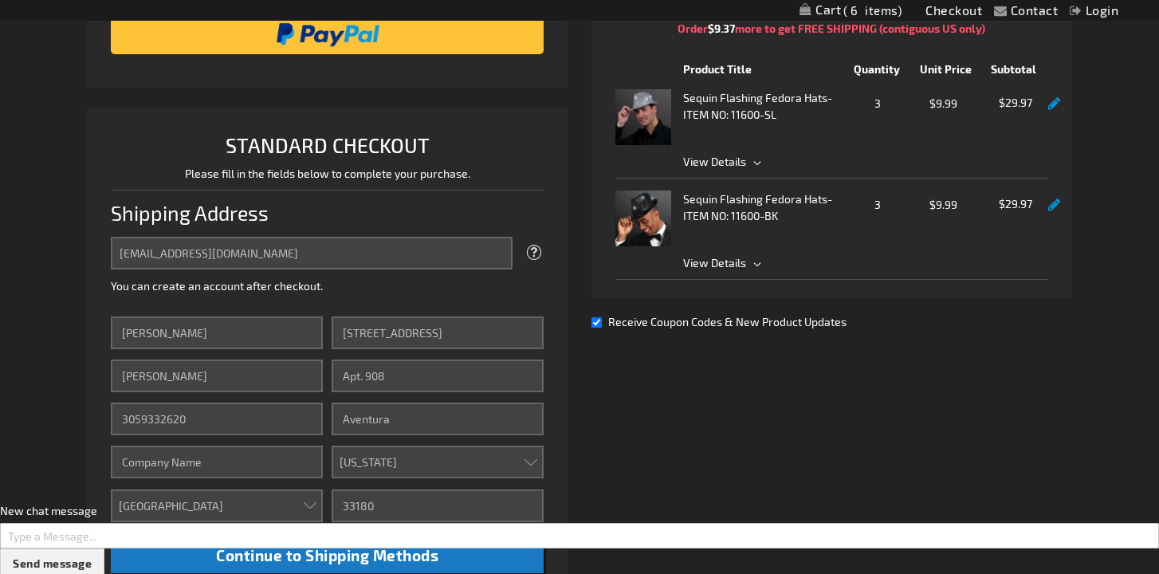
click at [596, 321] on input "Receive Coupon Codes & New Product Updates" at bounding box center [597, 322] width 10 height 10
checkbox input "false"
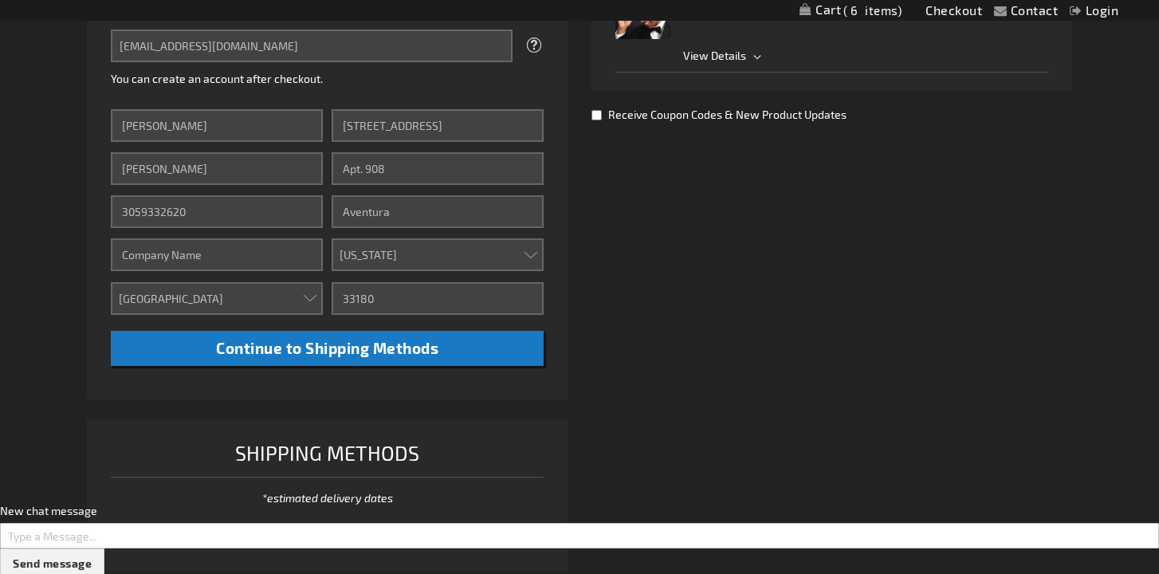
scroll to position [521, 0]
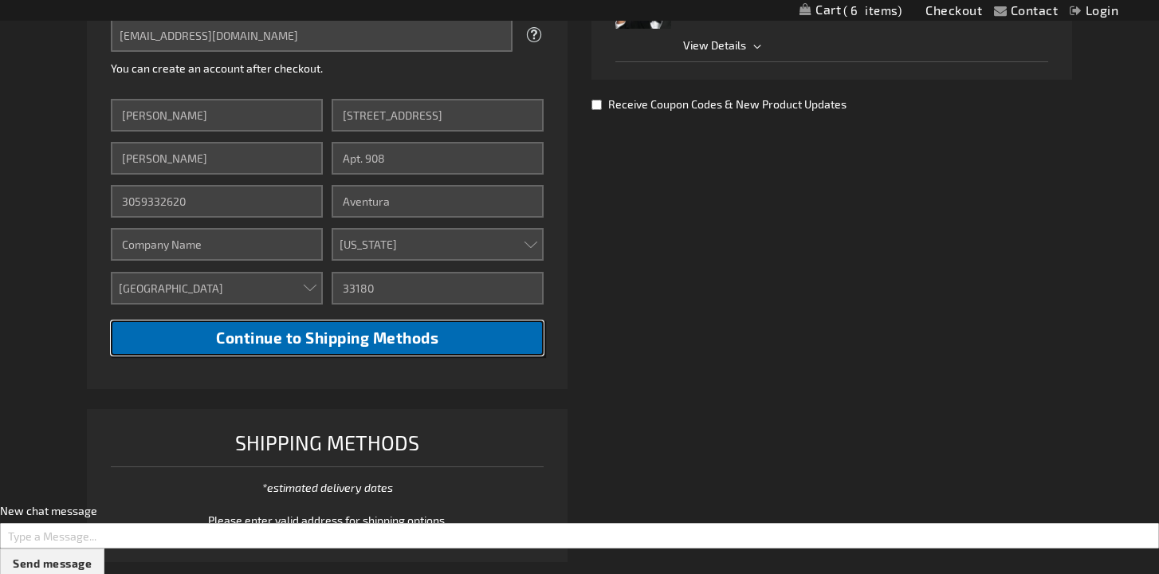
click at [378, 345] on span "Continue to Shipping Methods" at bounding box center [327, 337] width 222 height 18
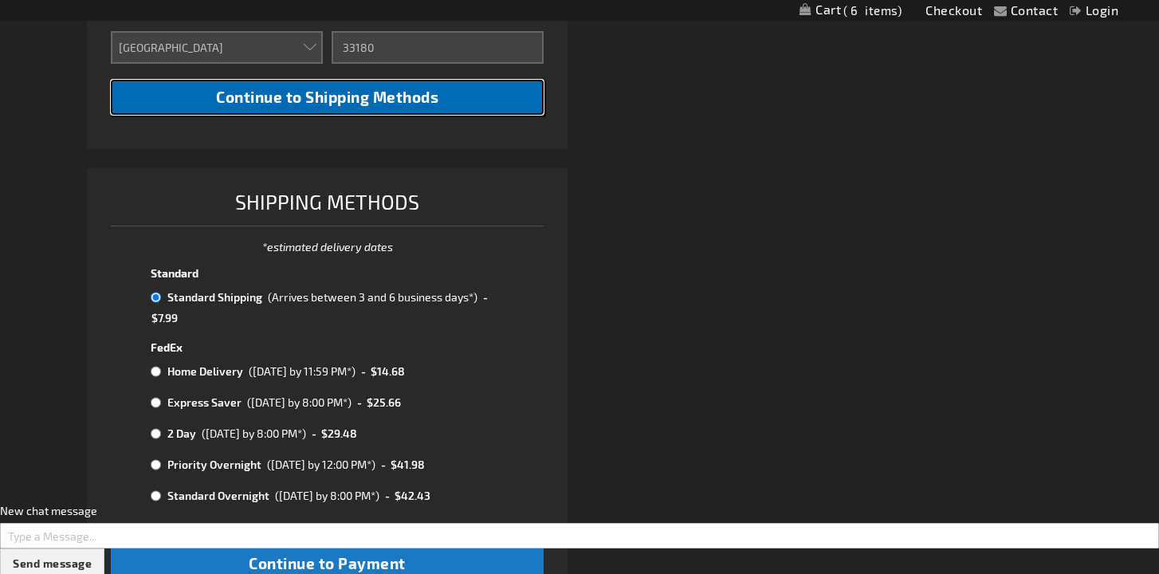
scroll to position [989, 0]
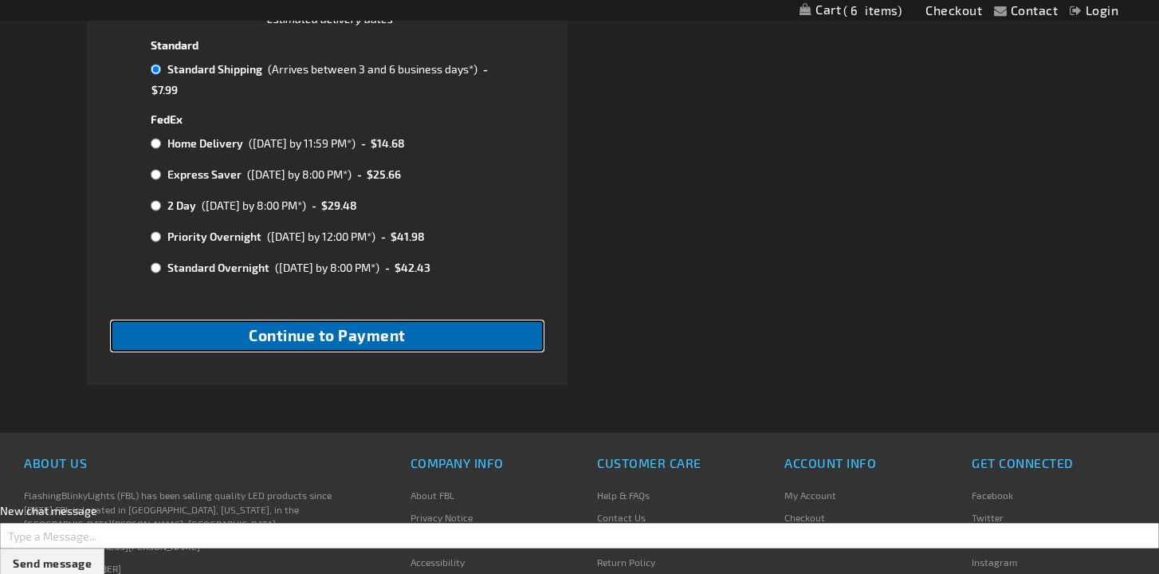
click at [388, 345] on button "Continue to Payment" at bounding box center [327, 335] width 433 height 31
checkbox input "true"
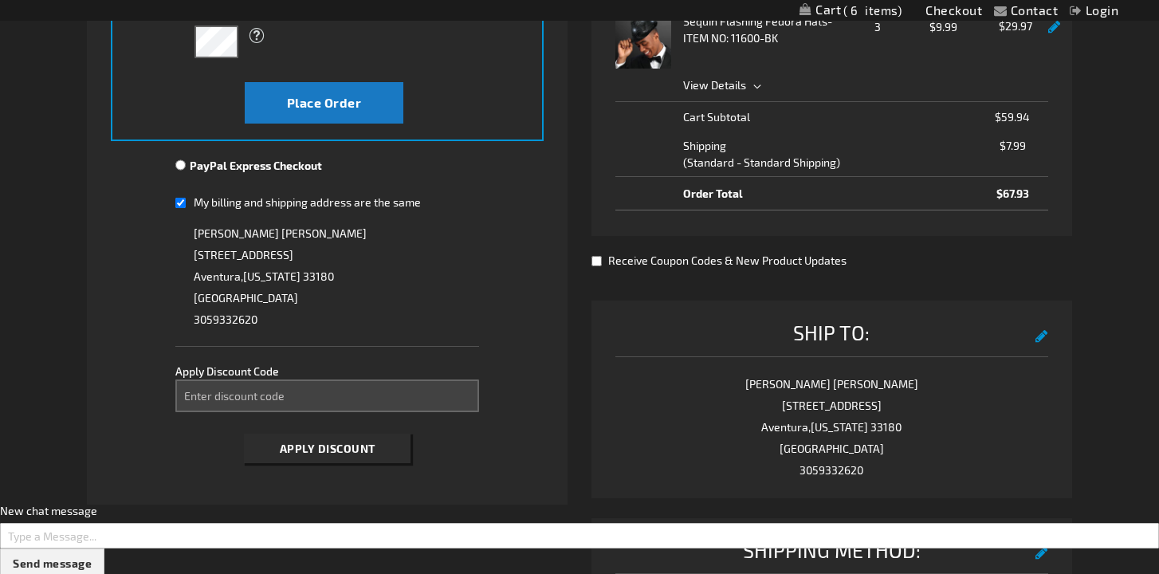
scroll to position [541, 0]
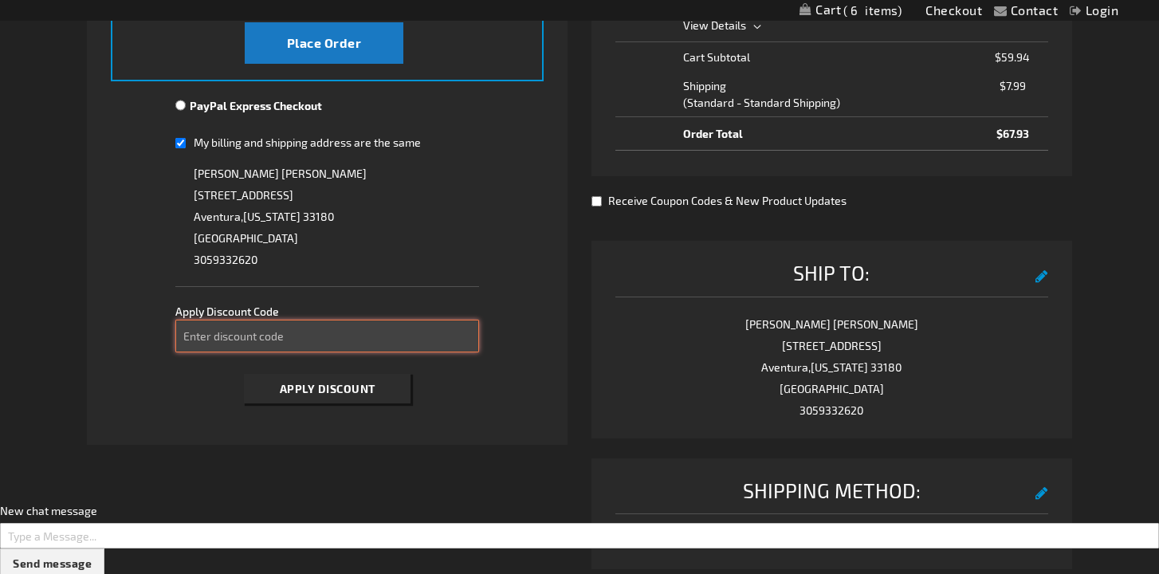
click at [381, 337] on input "Enter discount code" at bounding box center [326, 336] width 303 height 33
paste input "DFMAPTTPBE"
type input "DFMAPTTPBE"
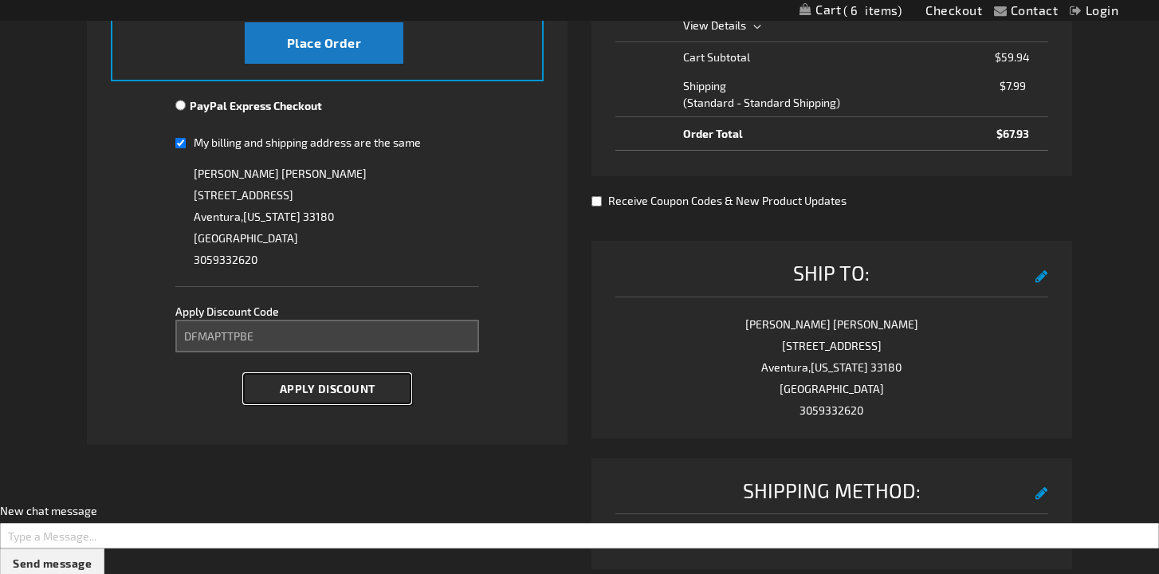
click at [371, 389] on span "Apply Discount" at bounding box center [328, 389] width 96 height 14
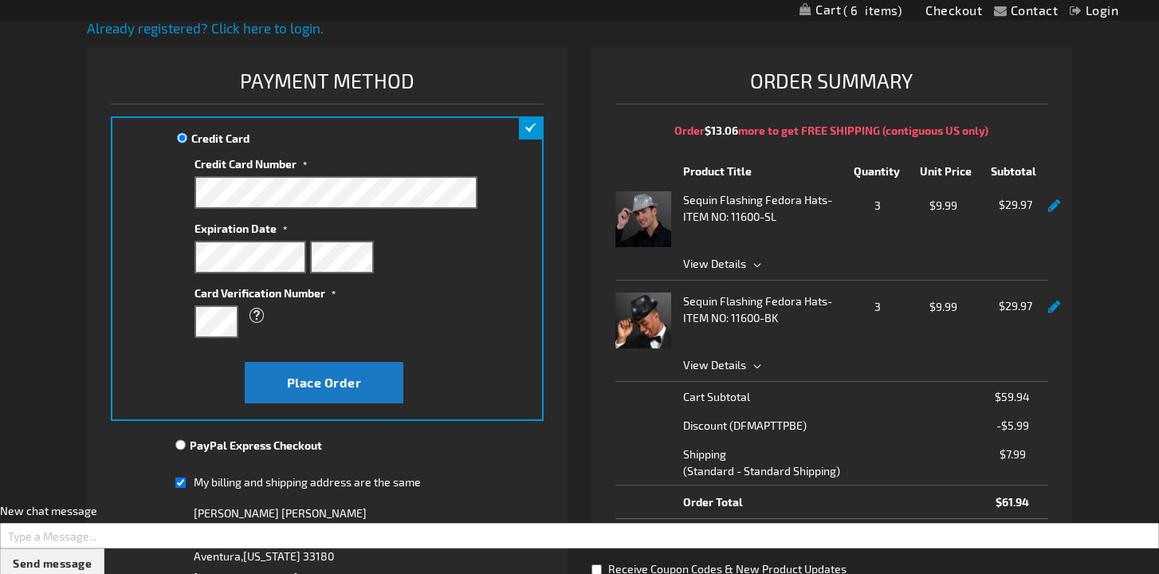
scroll to position [174, 0]
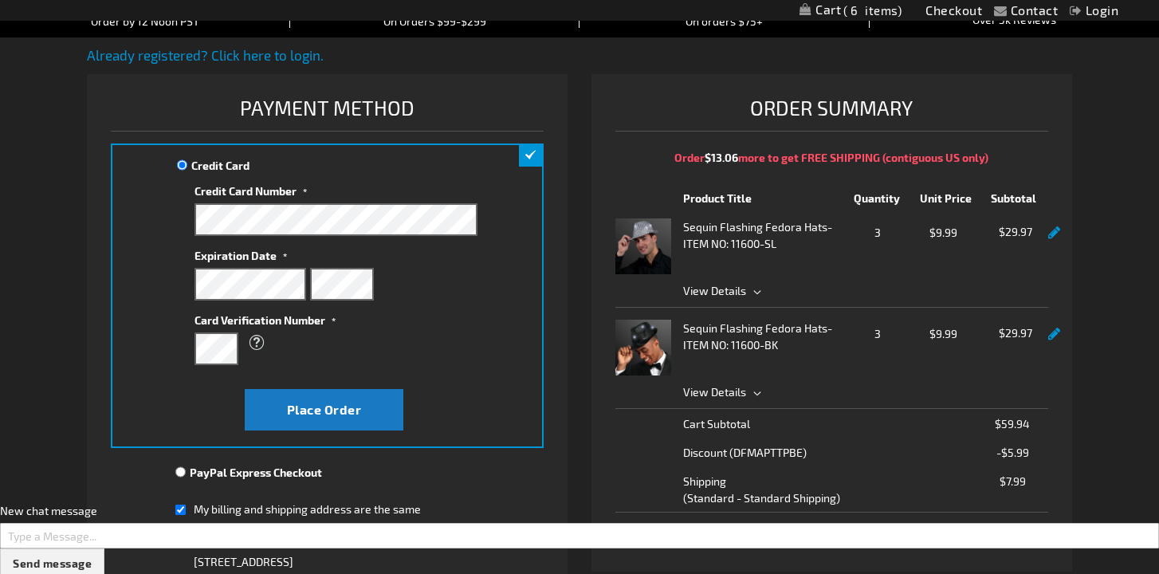
click at [145, 279] on div "Credit Card Credit Card Information" at bounding box center [327, 296] width 433 height 305
click at [454, 352] on div "What is this?" at bounding box center [328, 342] width 267 height 29
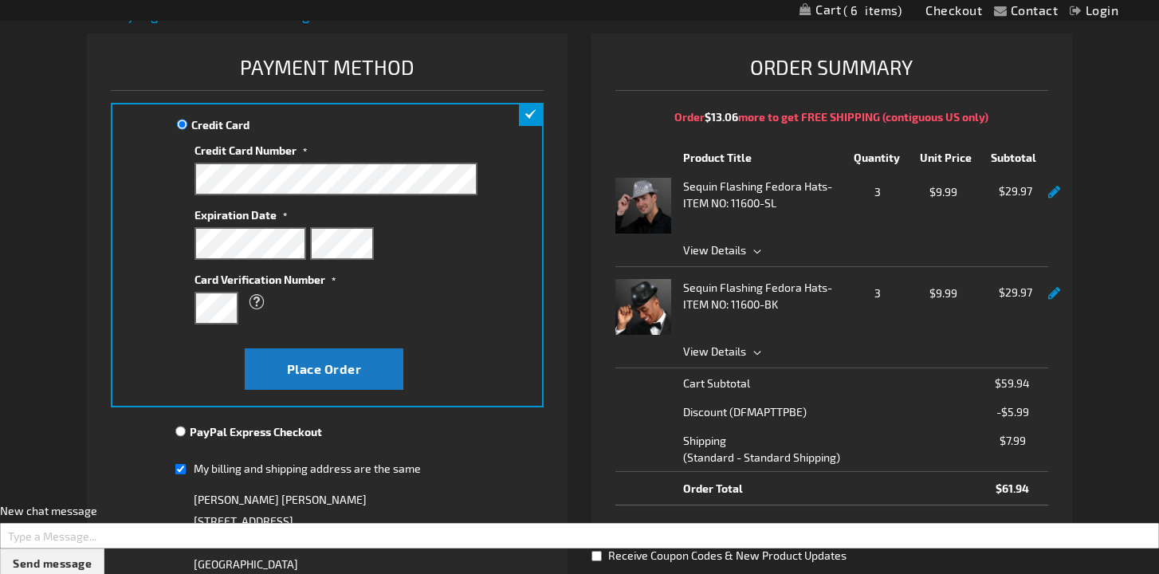
scroll to position [236, 0]
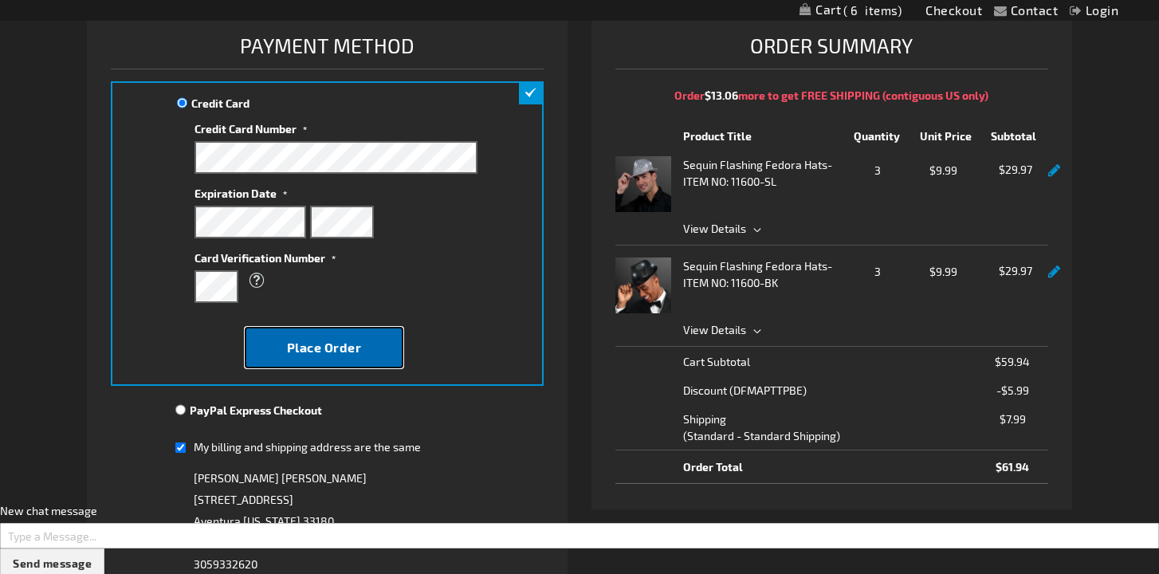
click at [365, 356] on button "Place Order" at bounding box center [324, 347] width 159 height 41
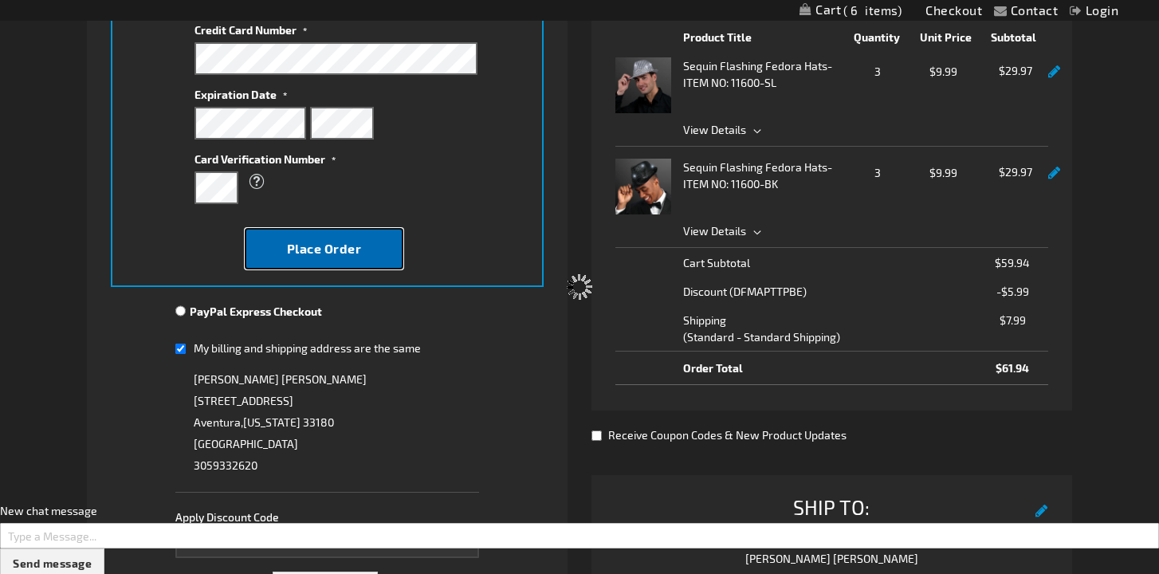
scroll to position [450, 0]
